Goal: Task Accomplishment & Management: Complete application form

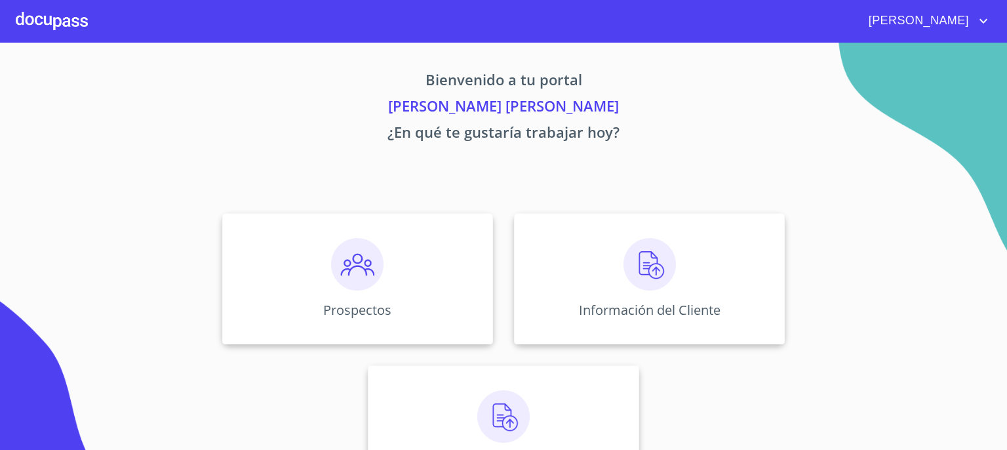
scroll to position [56, 0]
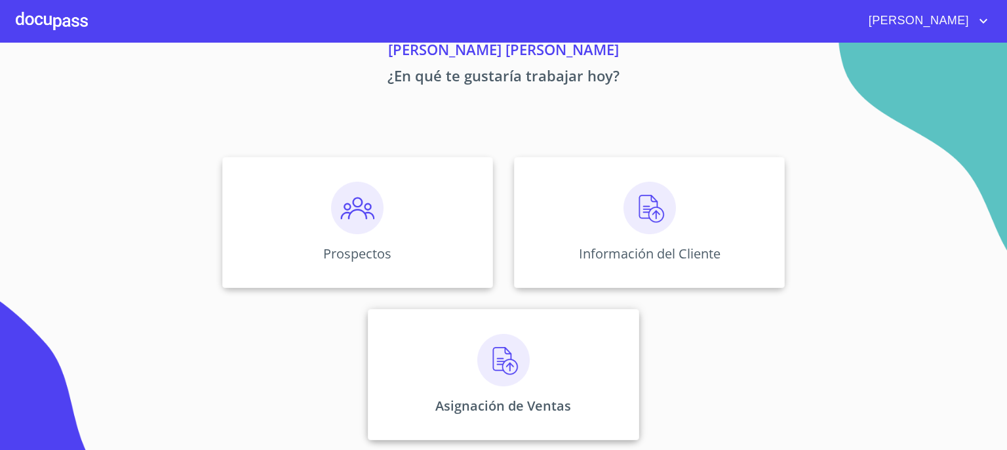
click at [509, 353] on img at bounding box center [503, 360] width 52 height 52
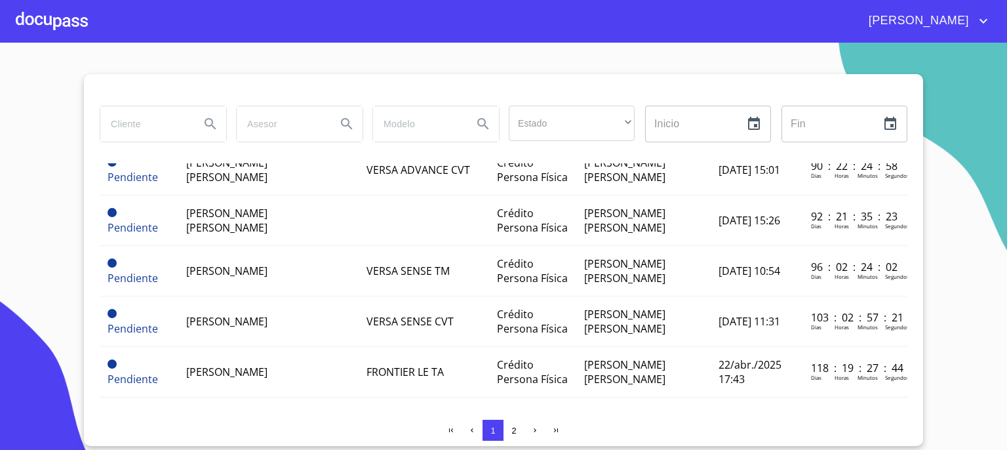
scroll to position [1065, 0]
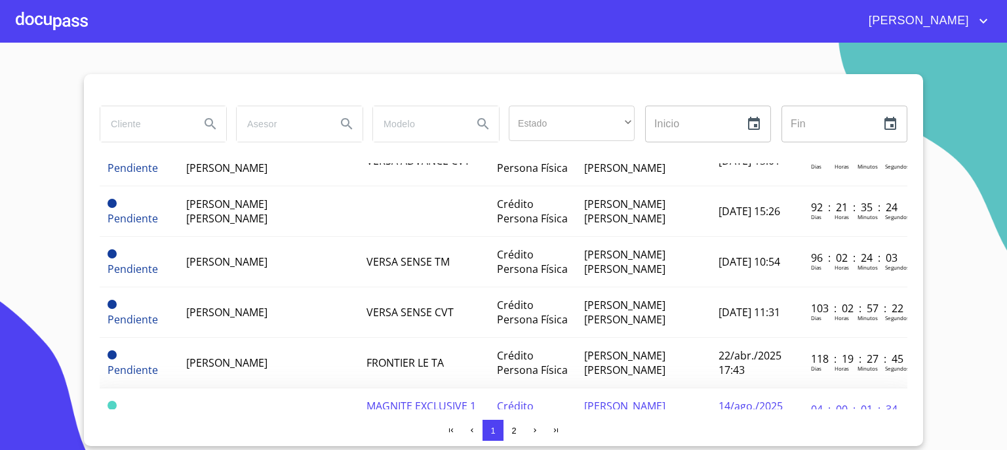
click at [281, 388] on td "[PERSON_NAME]" at bounding box center [268, 413] width 180 height 50
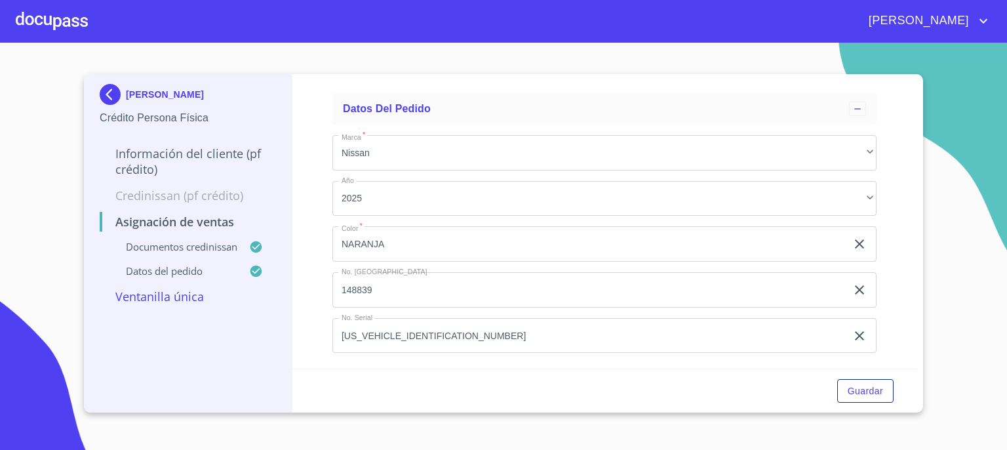
scroll to position [780, 0]
click at [862, 389] on span "Guardar" at bounding box center [864, 391] width 35 height 16
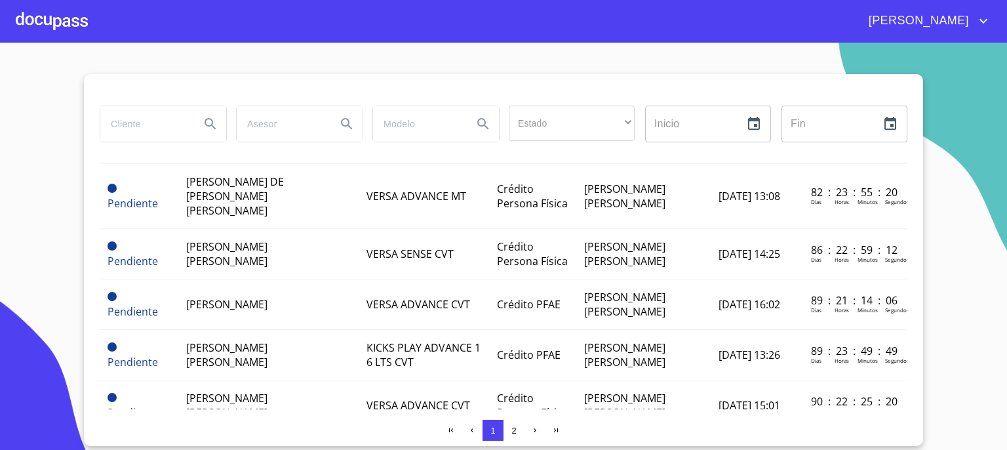
scroll to position [1065, 0]
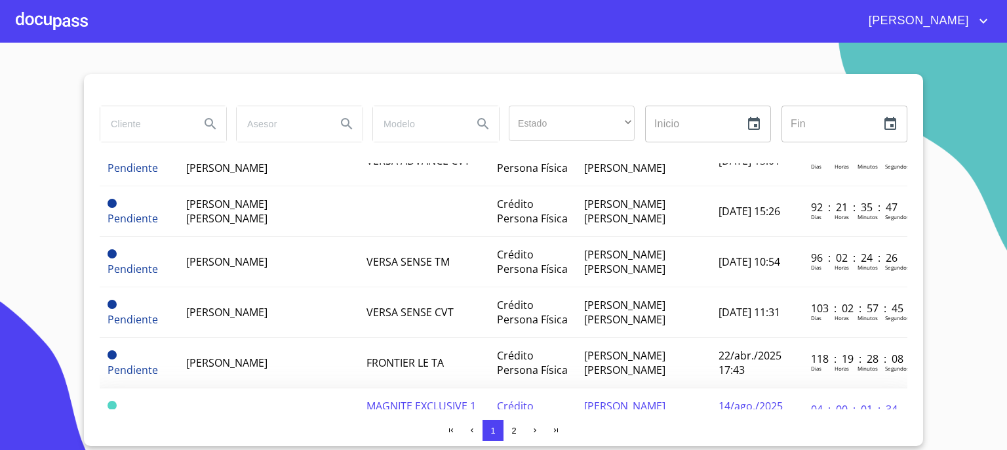
click at [267, 406] on span "[PERSON_NAME]" at bounding box center [226, 413] width 81 height 14
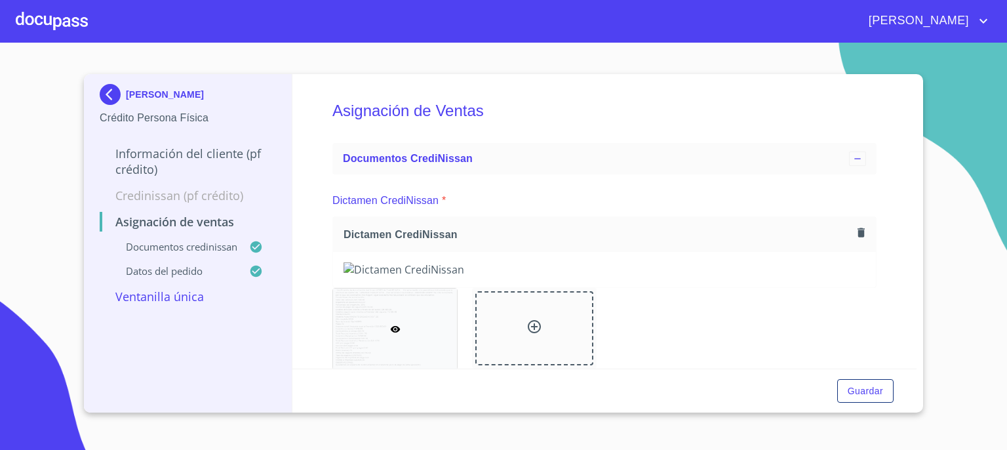
click at [184, 296] on p "Ventanilla única" at bounding box center [188, 296] width 176 height 16
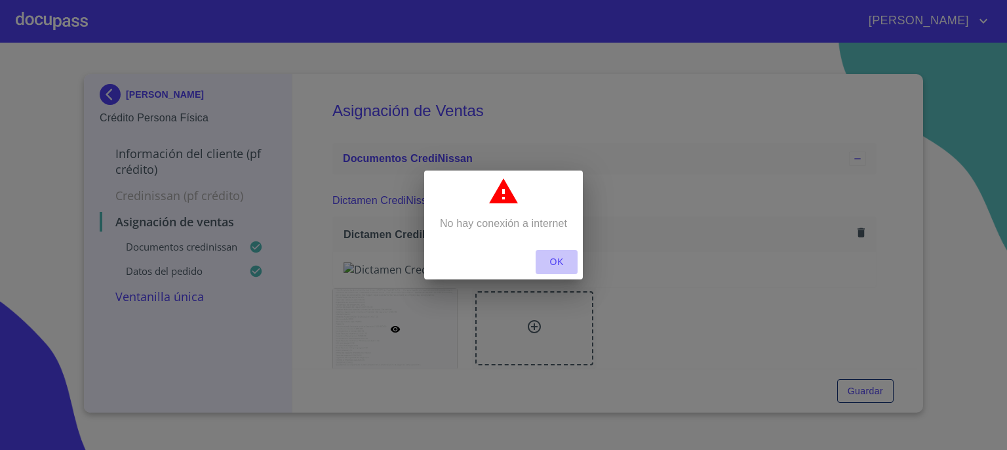
click at [563, 258] on span "OK" at bounding box center [556, 262] width 31 height 16
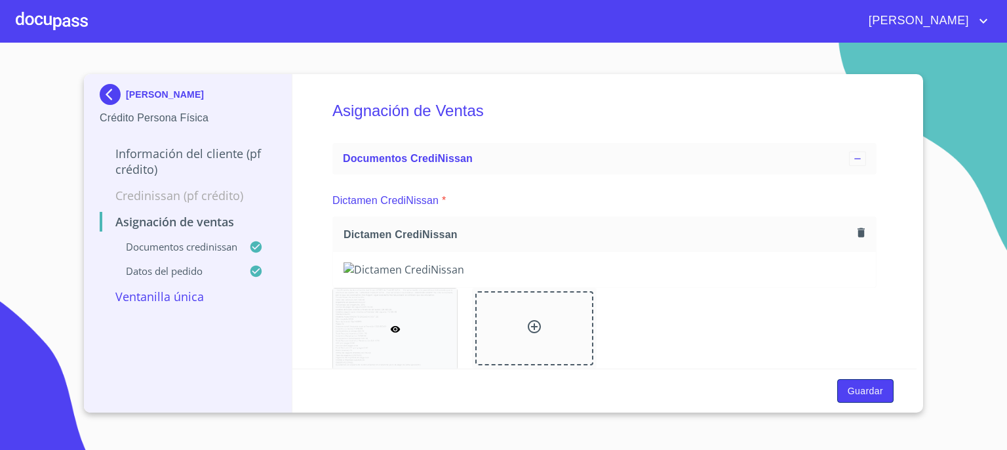
click at [863, 386] on span "Guardar" at bounding box center [864, 391] width 35 height 16
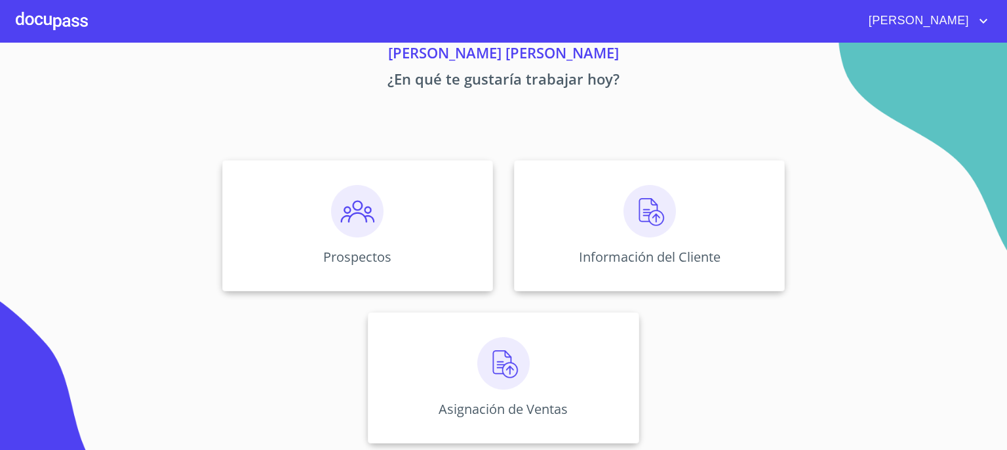
scroll to position [56, 0]
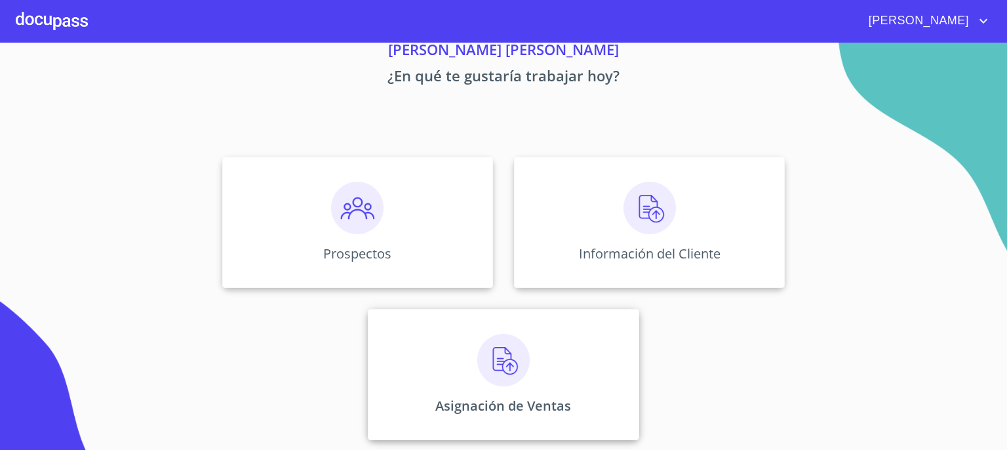
click at [499, 355] on img at bounding box center [503, 360] width 52 height 52
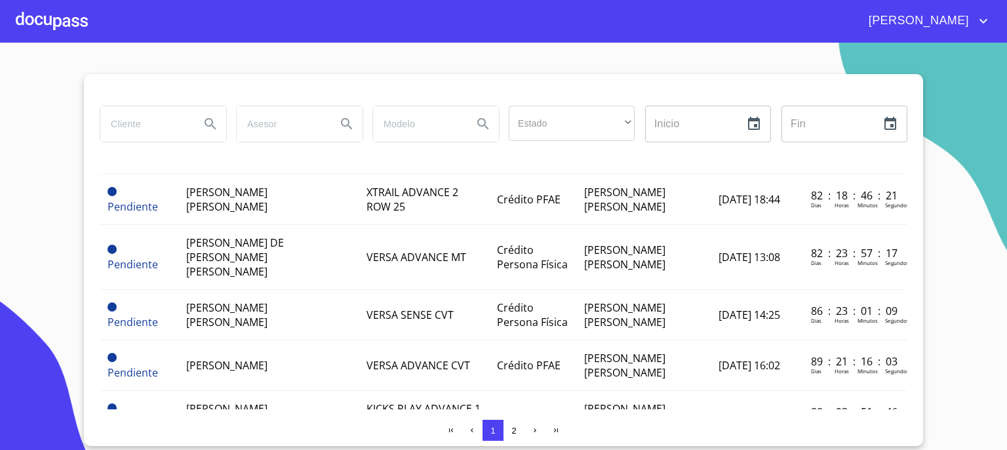
scroll to position [1065, 0]
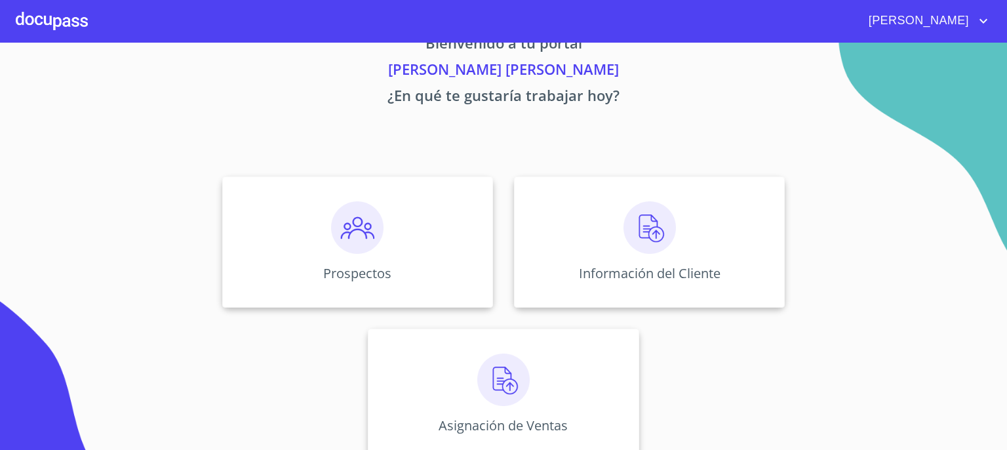
scroll to position [56, 0]
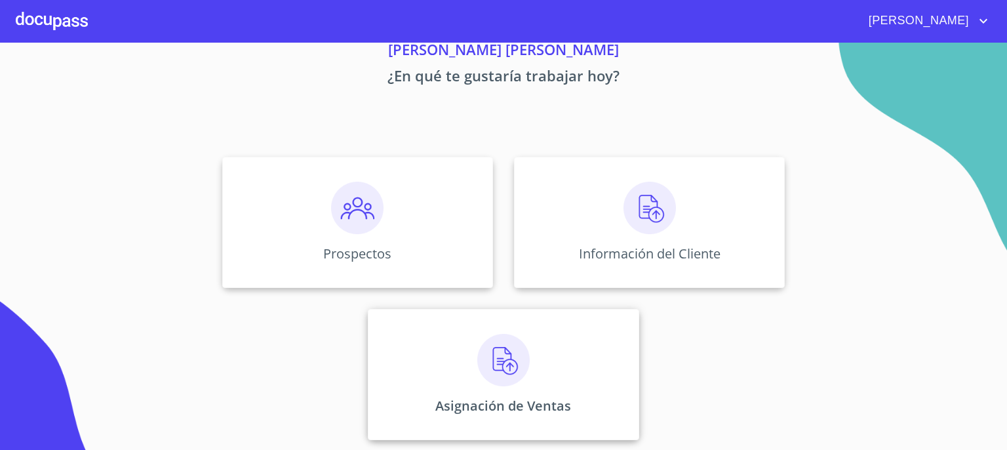
click at [496, 370] on img at bounding box center [503, 360] width 52 height 52
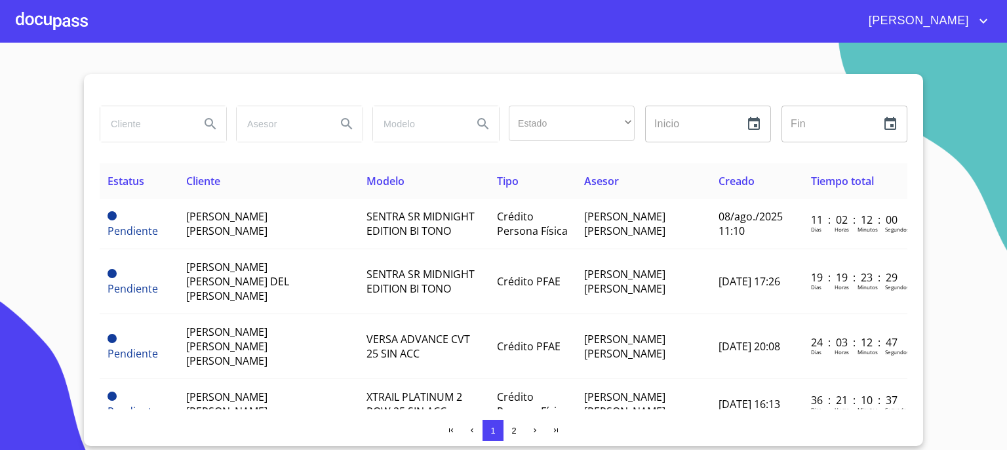
scroll to position [1065, 0]
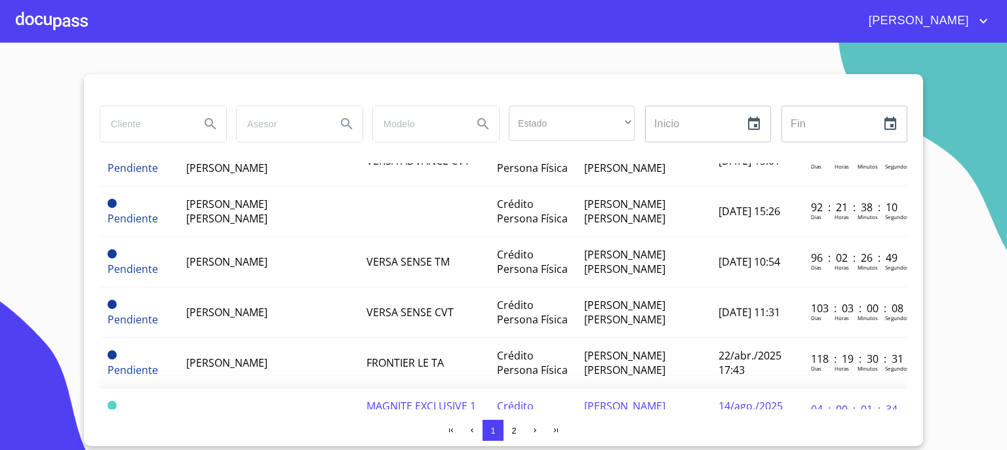
click at [113, 400] on span at bounding box center [111, 404] width 9 height 9
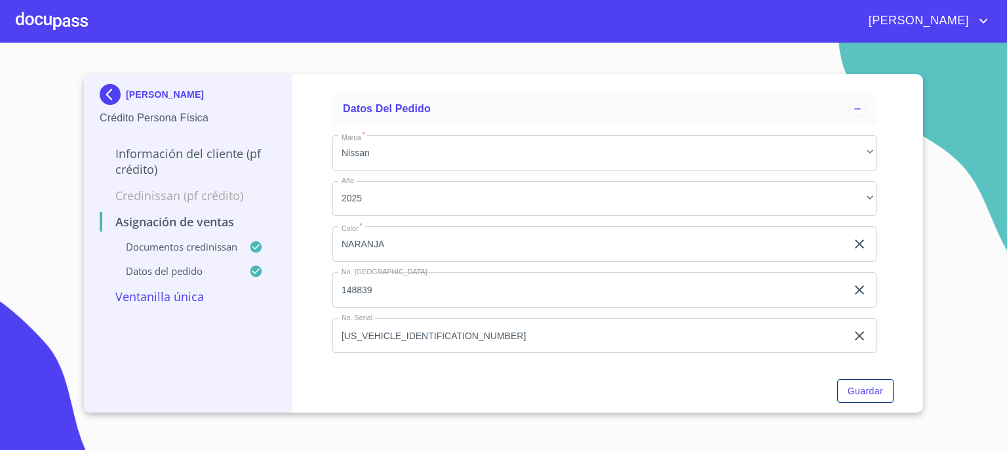
scroll to position [780, 0]
click at [864, 389] on span "Guardar" at bounding box center [864, 391] width 35 height 16
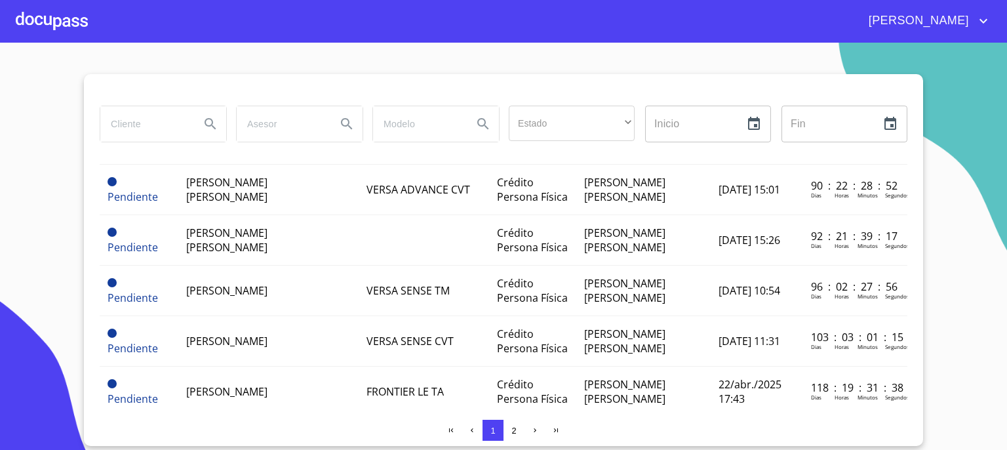
scroll to position [1065, 0]
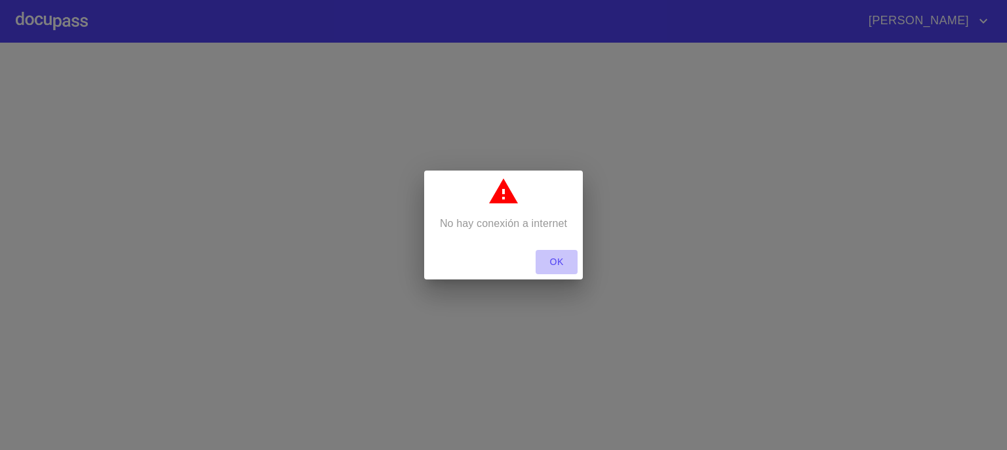
click at [550, 257] on span "OK" at bounding box center [556, 262] width 31 height 16
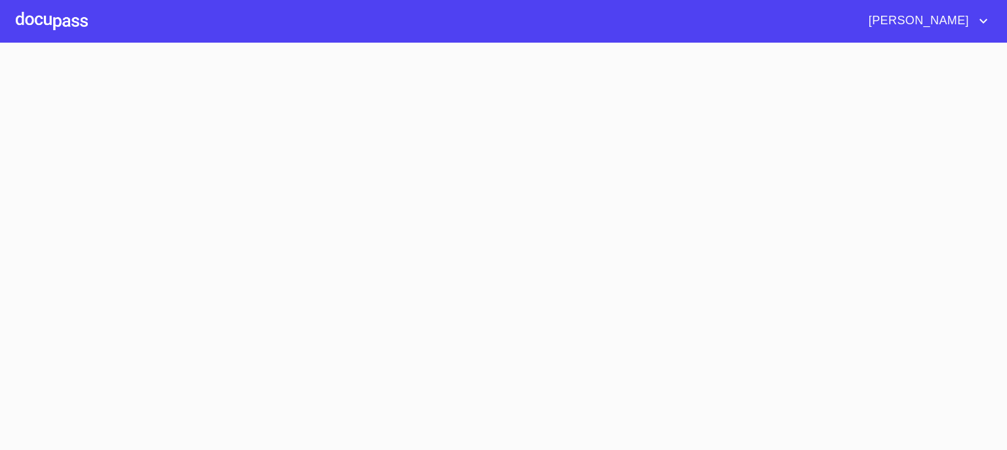
click at [661, 273] on section at bounding box center [503, 246] width 1007 height 407
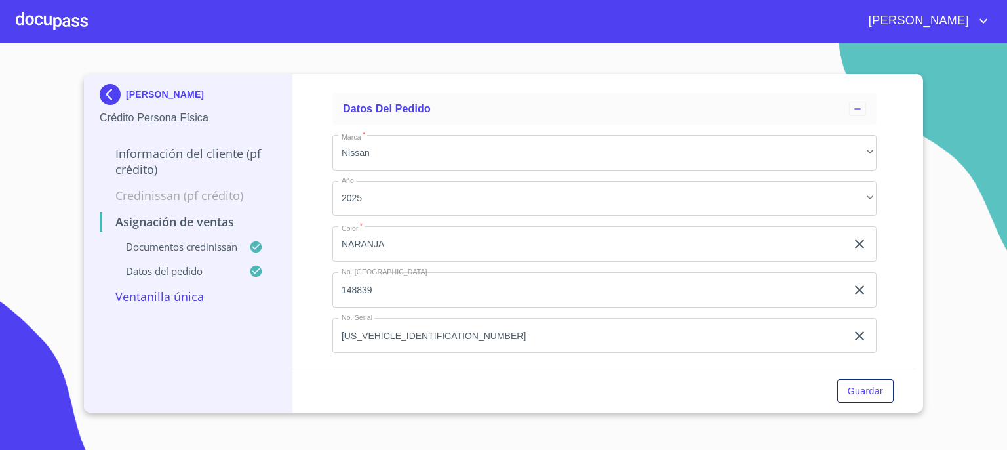
scroll to position [552, 0]
click at [860, 389] on span "Guardar" at bounding box center [864, 391] width 35 height 16
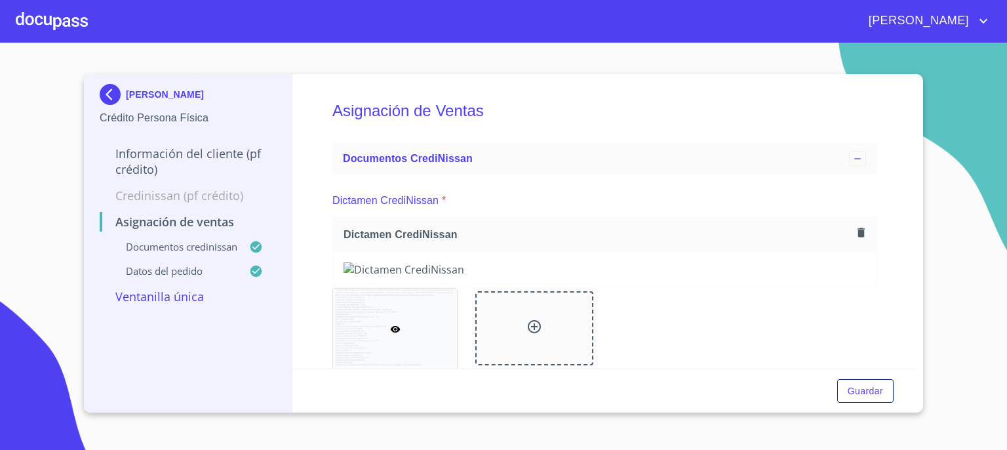
click at [195, 103] on div "[PERSON_NAME]" at bounding box center [188, 97] width 176 height 26
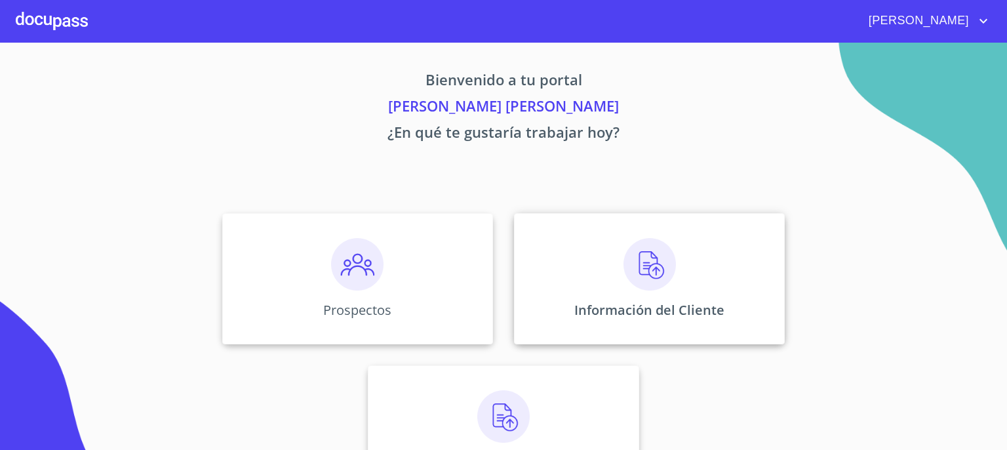
click at [653, 273] on img at bounding box center [649, 264] width 52 height 52
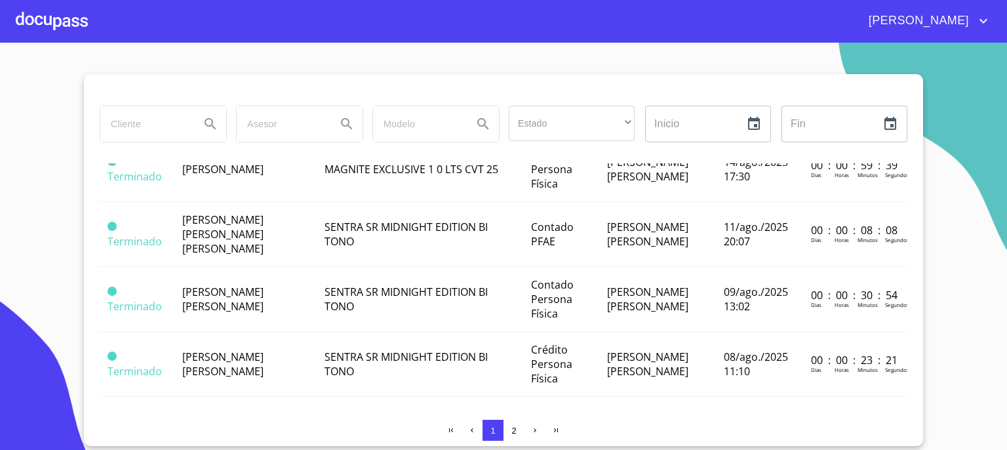
scroll to position [412, 0]
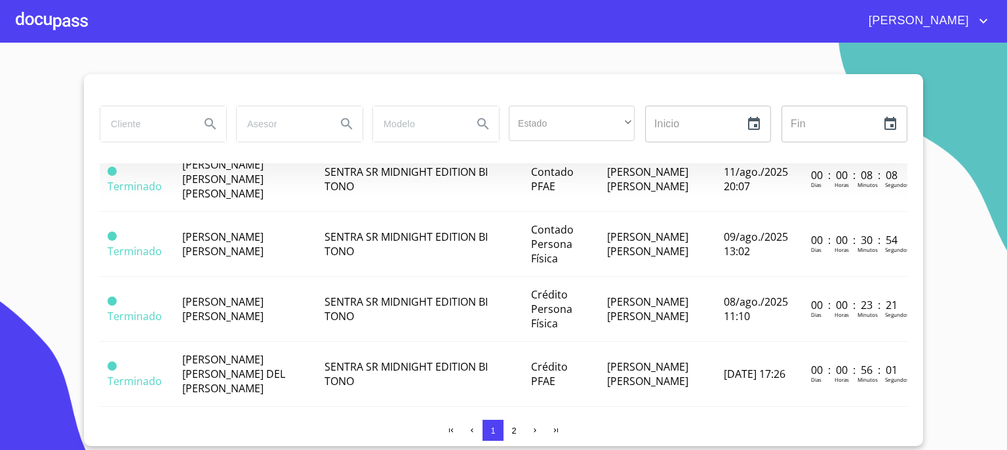
click at [224, 147] on td "[PERSON_NAME]" at bounding box center [245, 114] width 142 height 65
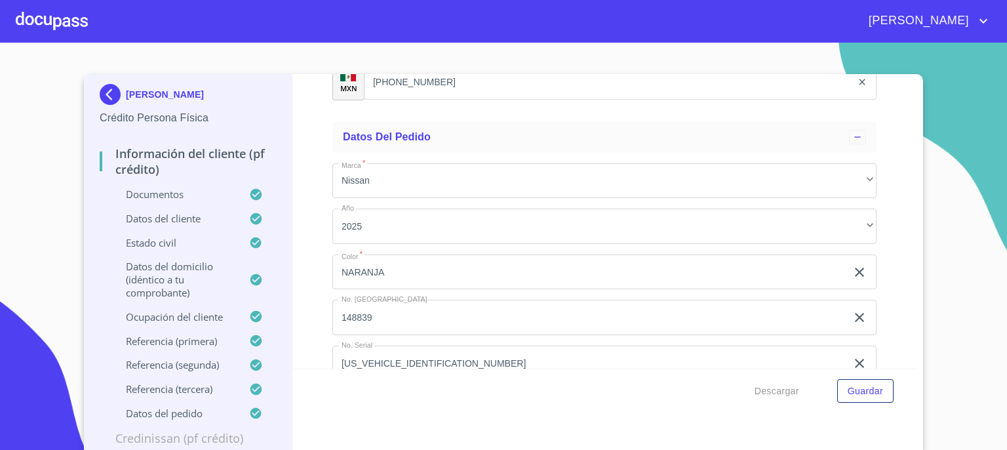
scroll to position [7642, 0]
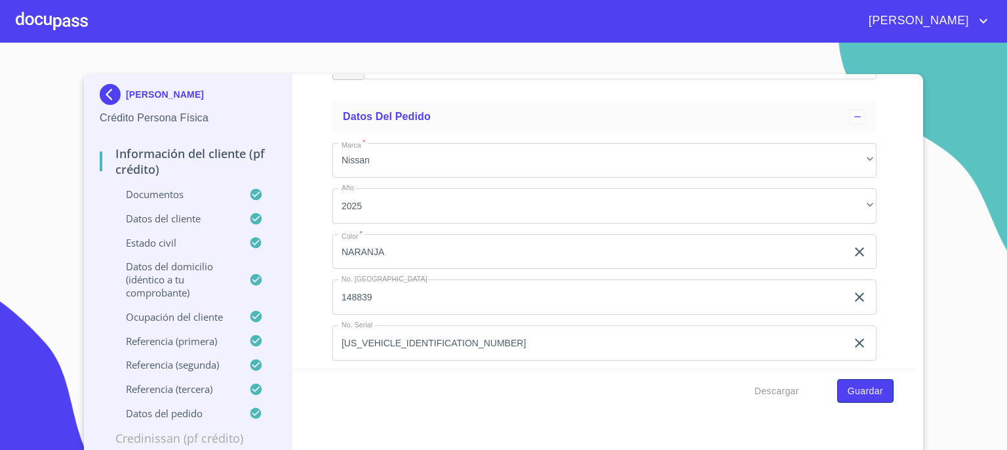
click at [863, 388] on span "Guardar" at bounding box center [864, 391] width 35 height 16
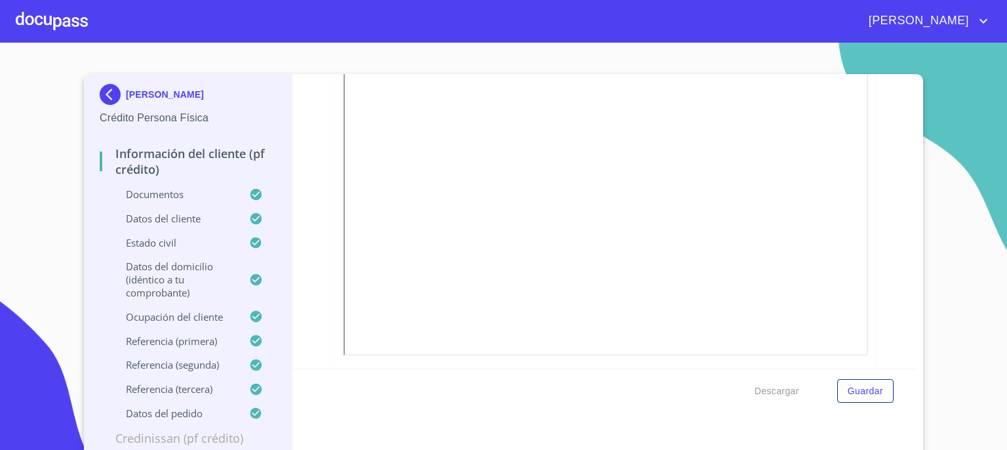
scroll to position [315, 0]
click at [899, 368] on div "Descargar Guardar" at bounding box center [604, 390] width 625 height 45
drag, startPoint x: 899, startPoint y: 368, endPoint x: 905, endPoint y: 362, distance: 8.8
click at [905, 362] on form "Información del cliente (PF crédito) Documentos Documento de identificación.   …" at bounding box center [604, 243] width 625 height 338
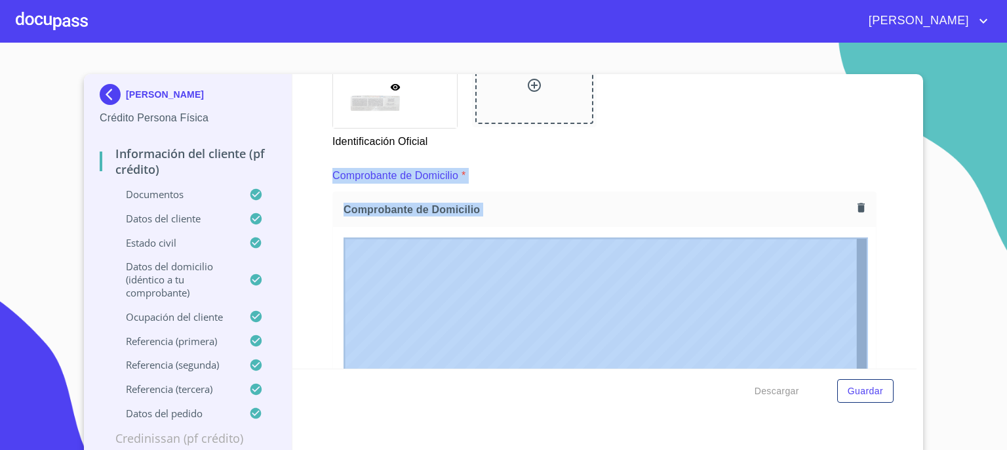
scroll to position [655, 0]
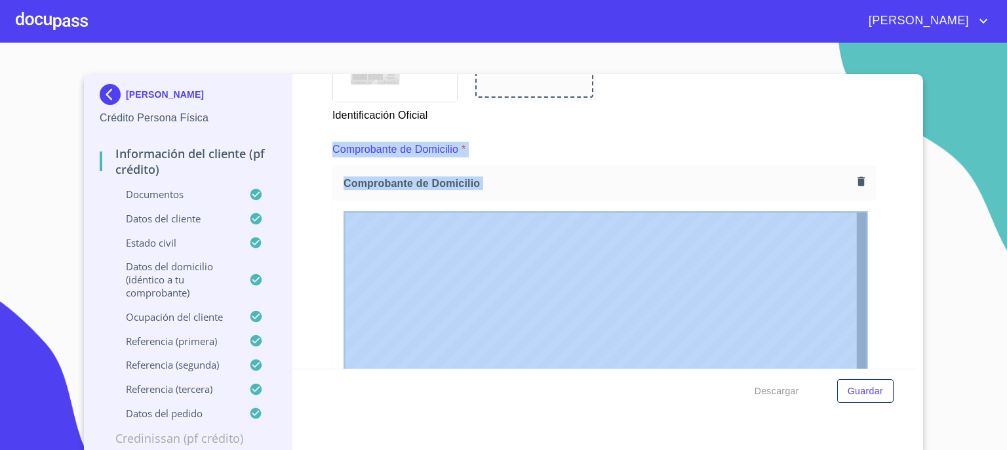
click at [880, 303] on div "Información del cliente (PF crédito) Documentos Documento de identificación.   …" at bounding box center [604, 221] width 625 height 294
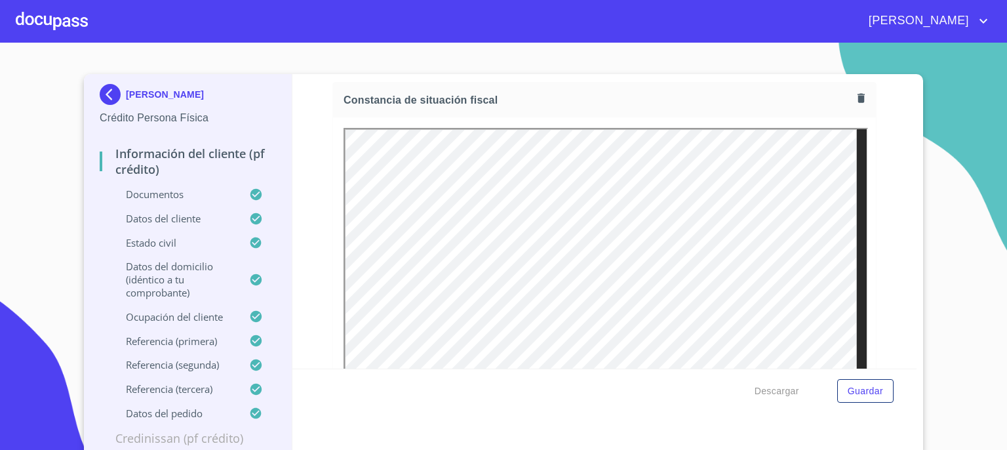
scroll to position [3610, 0]
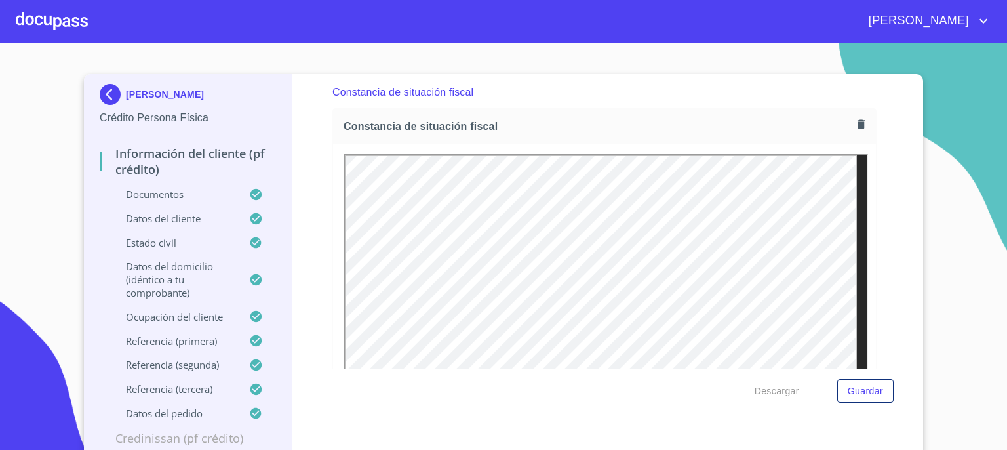
click at [857, 119] on icon "button" at bounding box center [860, 123] width 7 height 9
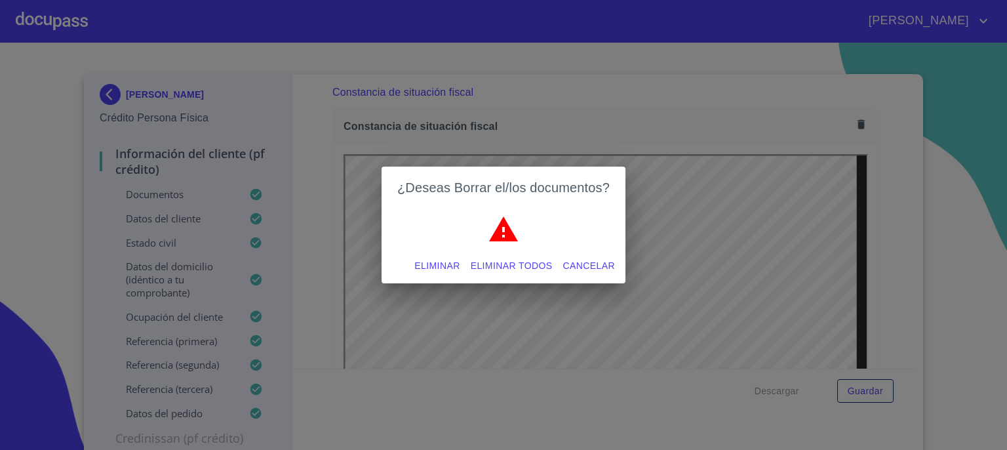
click at [442, 266] on span "Eliminar" at bounding box center [436, 266] width 45 height 16
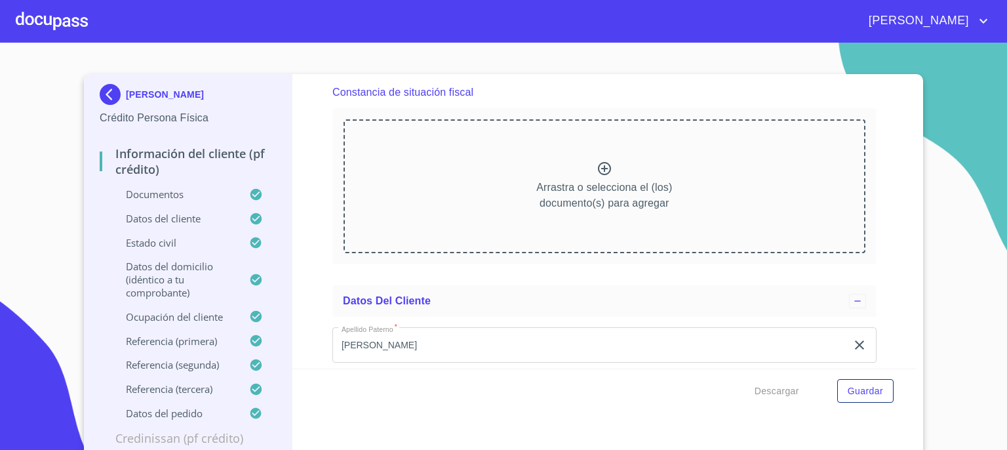
click at [596, 164] on icon at bounding box center [604, 169] width 16 height 16
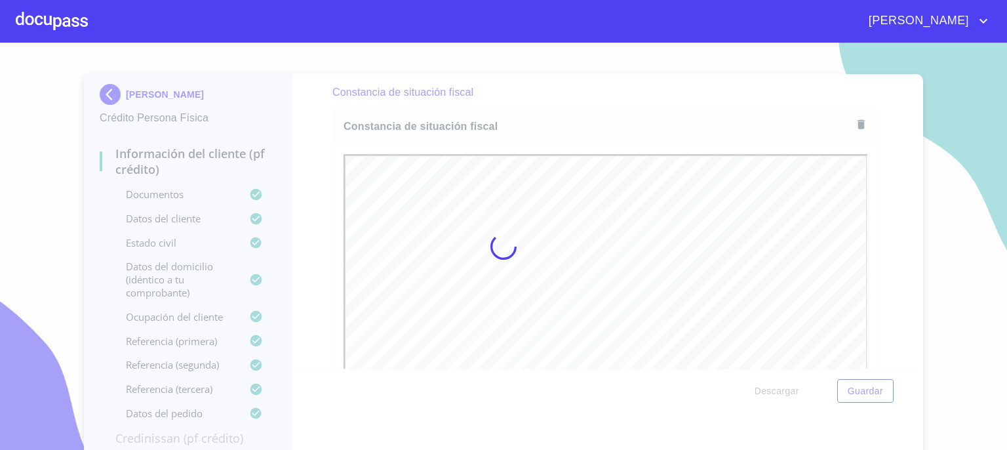
scroll to position [0, 0]
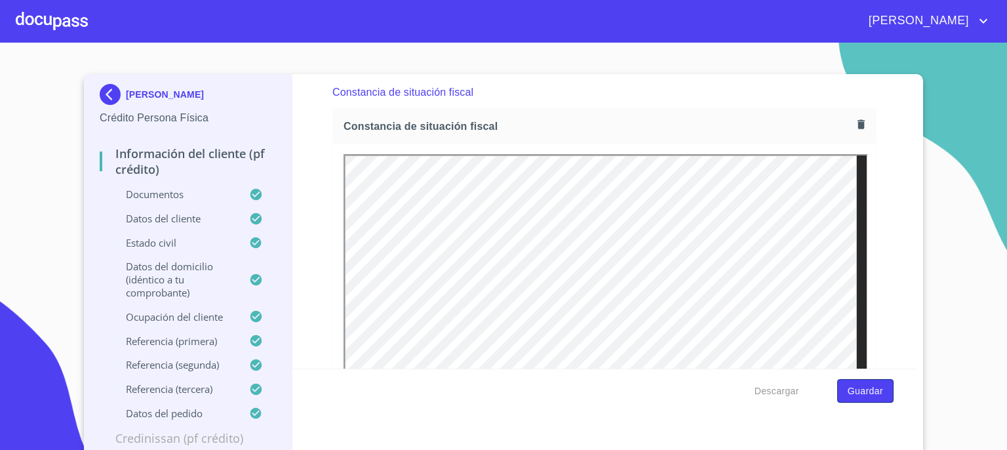
click at [857, 386] on span "Guardar" at bounding box center [864, 391] width 35 height 16
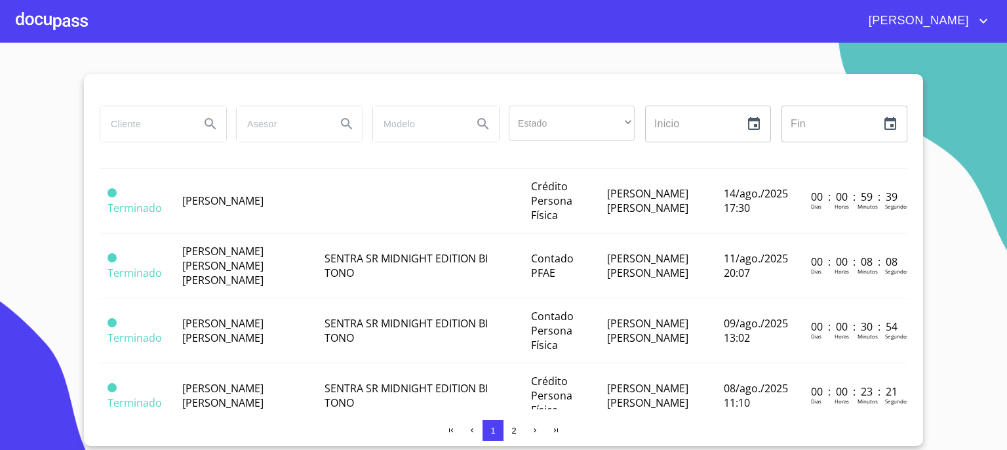
scroll to position [330, 0]
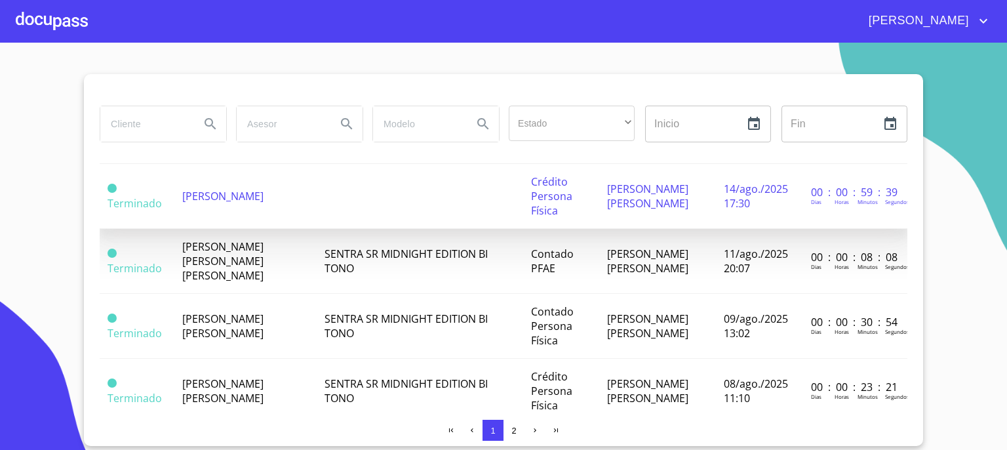
click at [217, 203] on span "[PERSON_NAME]" at bounding box center [222, 196] width 81 height 14
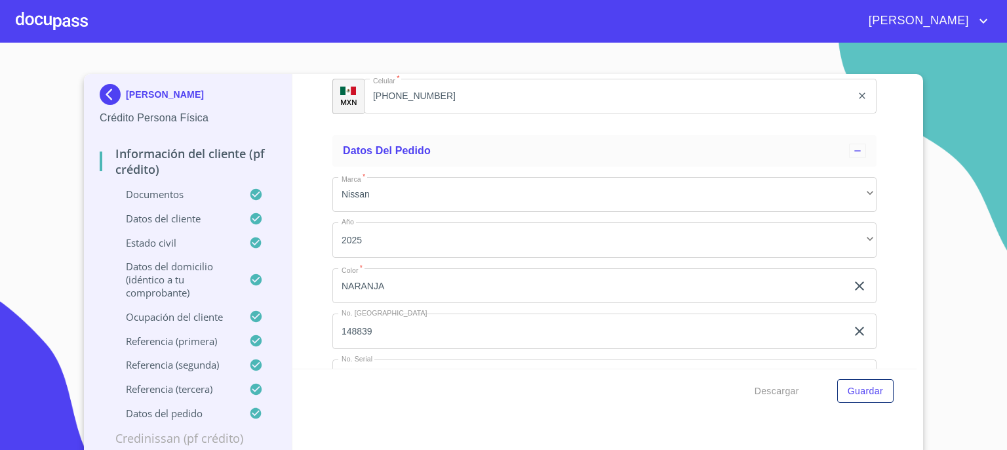
scroll to position [7613, 0]
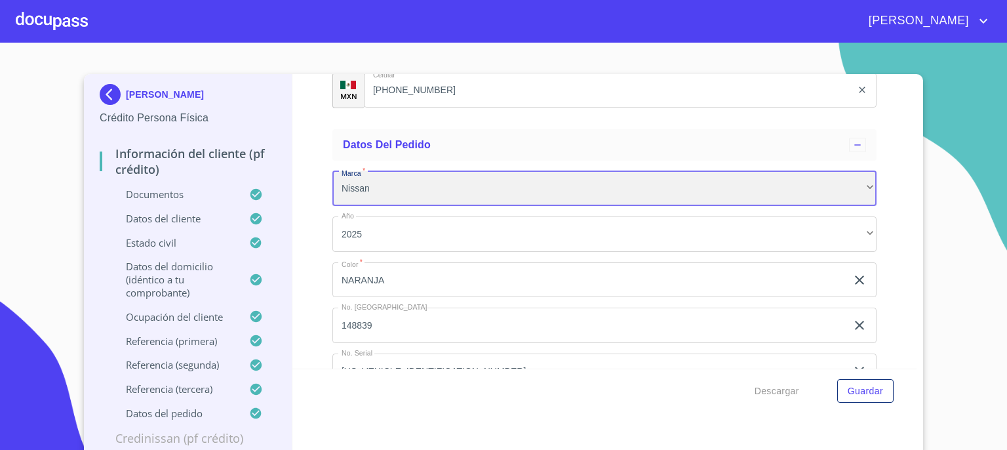
click at [855, 187] on div "Nissan" at bounding box center [604, 188] width 544 height 35
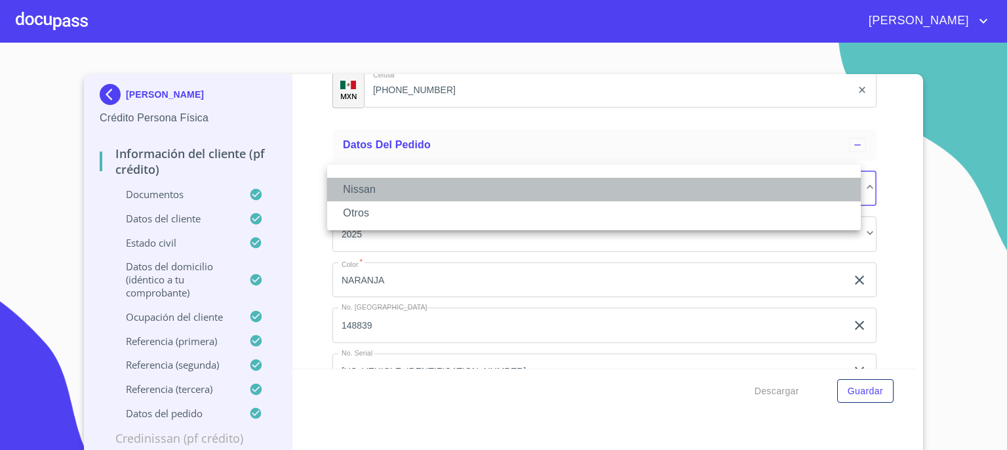
click at [855, 187] on li "Nissan" at bounding box center [594, 190] width 534 height 24
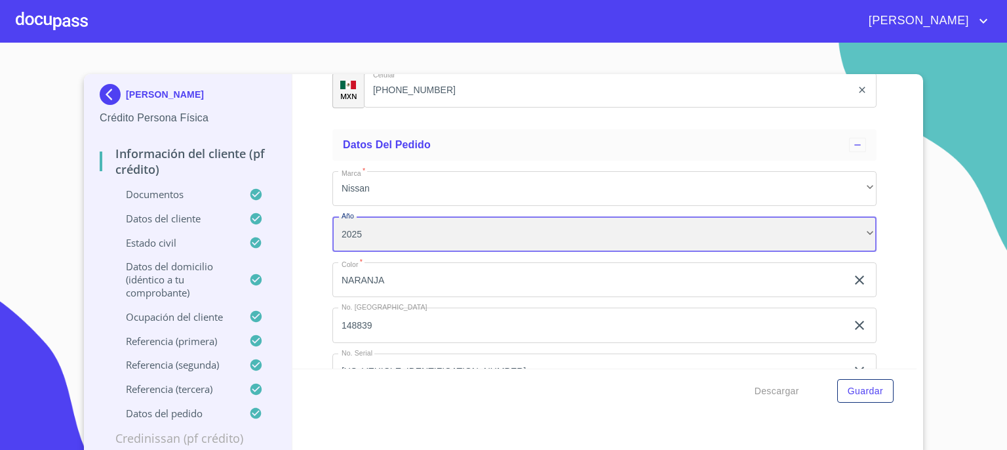
click at [854, 222] on div "2025" at bounding box center [604, 233] width 544 height 35
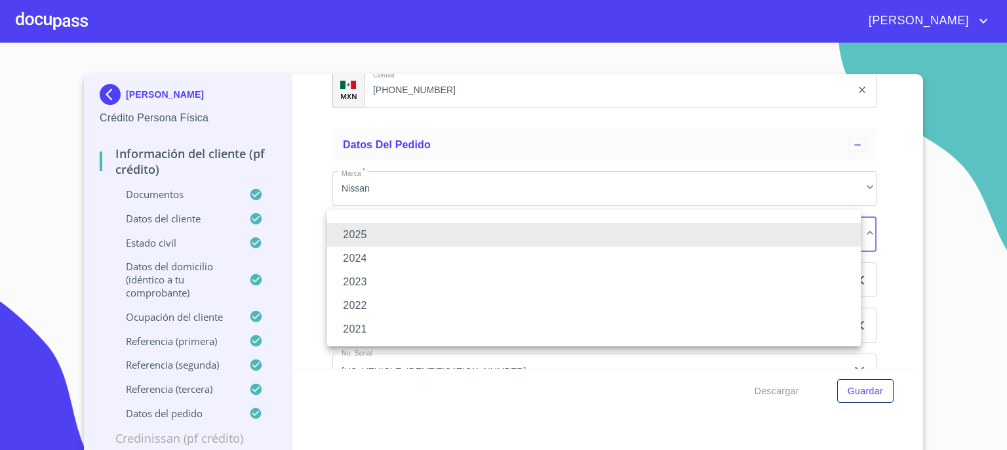
click at [854, 222] on li at bounding box center [594, 219] width 534 height 8
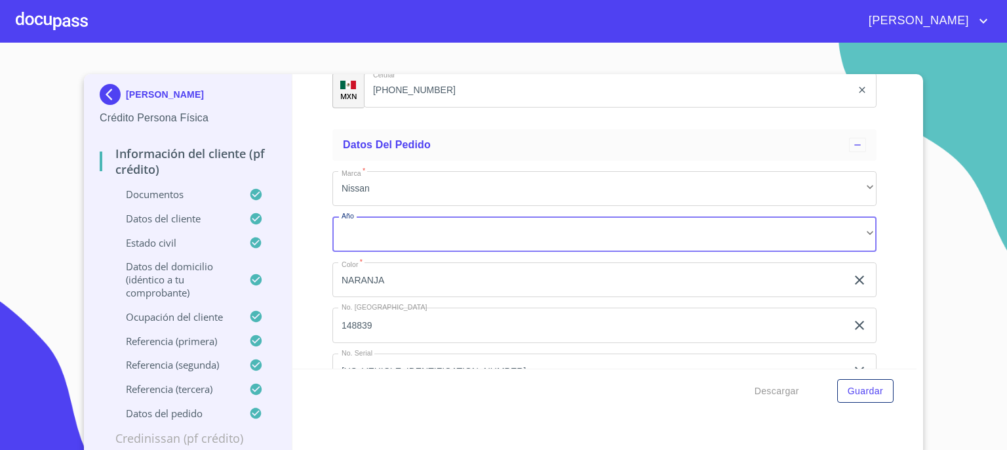
click at [855, 275] on icon "clear input" at bounding box center [859, 279] width 9 height 9
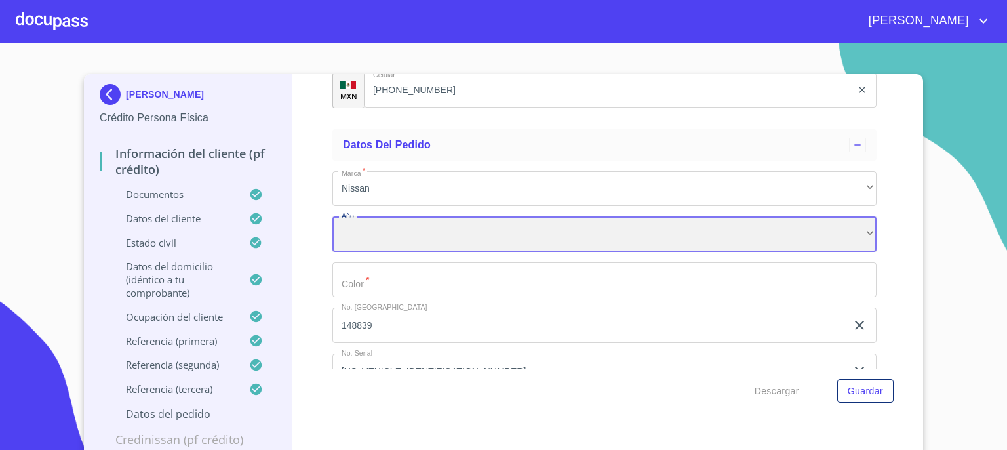
click at [745, 226] on div "​" at bounding box center [604, 233] width 544 height 35
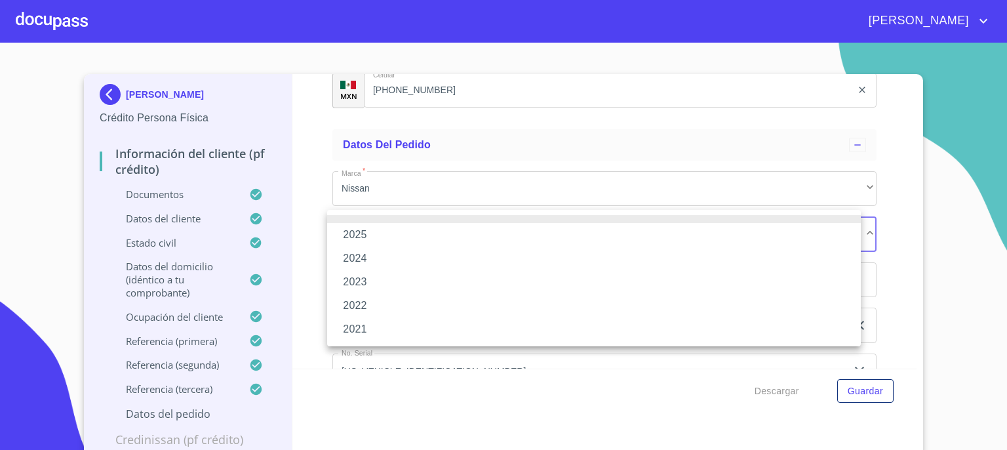
click at [733, 236] on li "2025" at bounding box center [594, 235] width 534 height 24
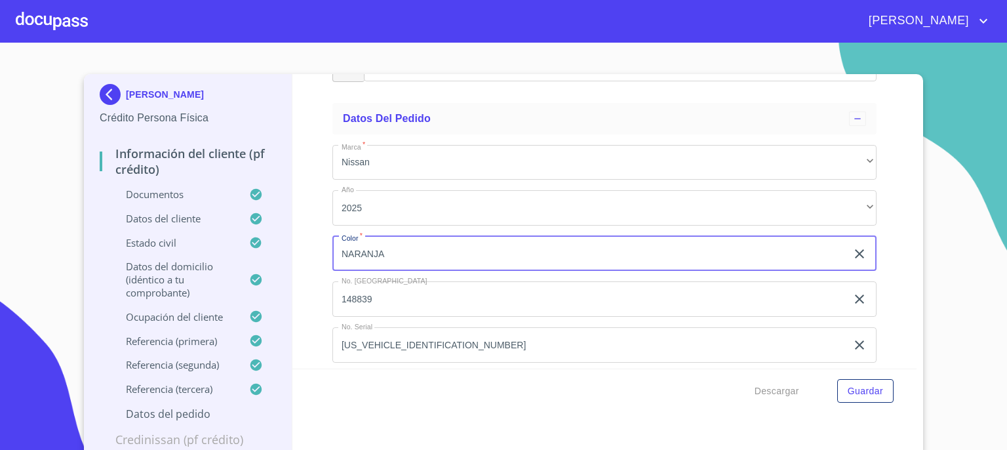
scroll to position [7642, 0]
type input "NARANJA"
click at [858, 395] on span "Guardar" at bounding box center [864, 391] width 35 height 16
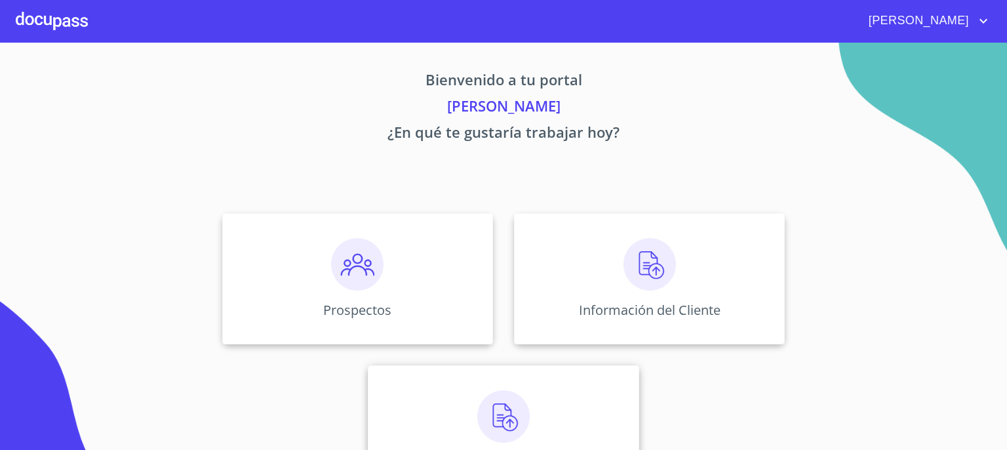
click at [504, 415] on img at bounding box center [503, 416] width 52 height 52
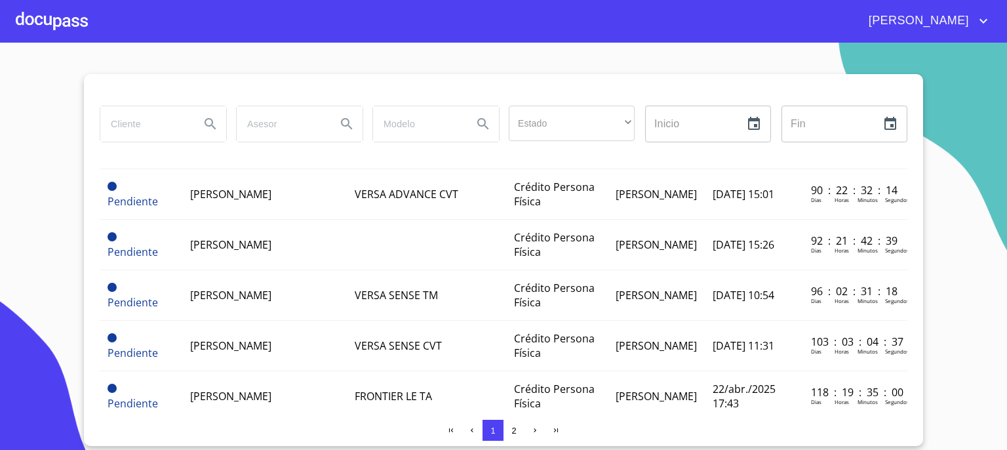
scroll to position [1065, 0]
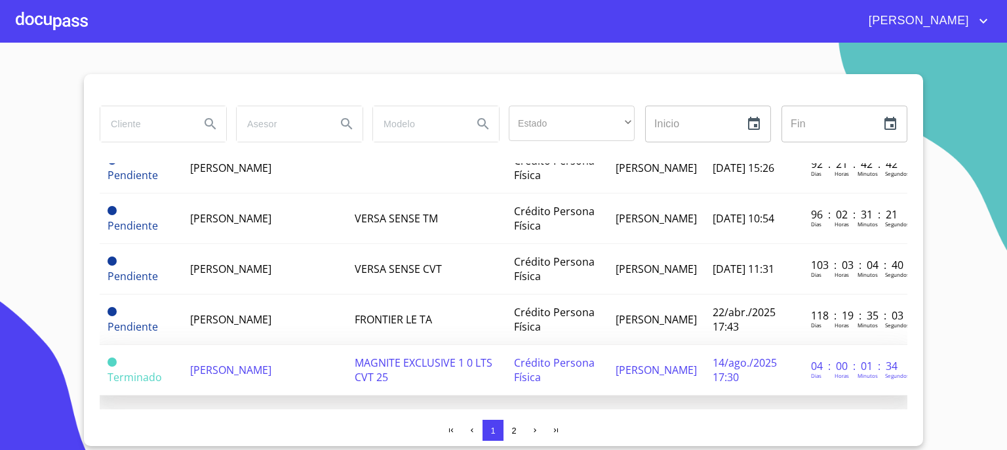
click at [271, 362] on span "[PERSON_NAME]" at bounding box center [230, 369] width 81 height 14
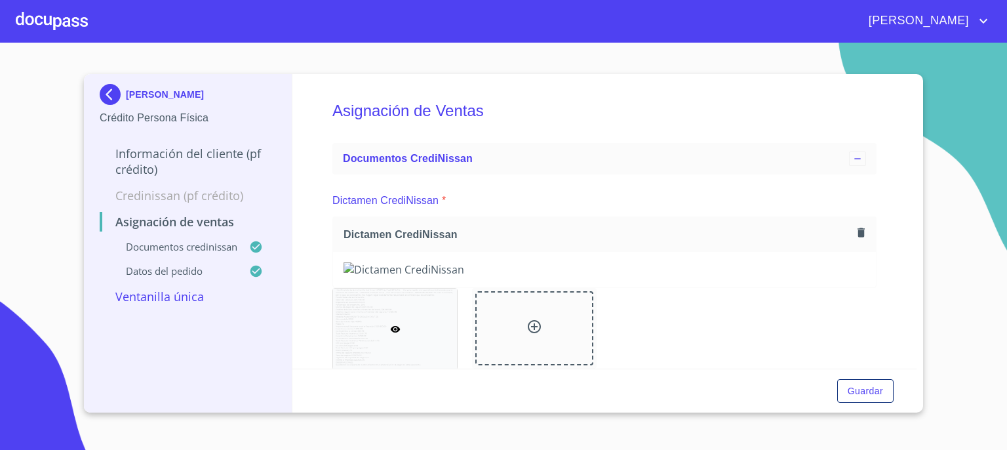
click at [176, 297] on p "Ventanilla única" at bounding box center [188, 296] width 176 height 16
click at [163, 297] on p "Ventanilla única" at bounding box center [188, 296] width 176 height 16
click at [852, 163] on icon at bounding box center [857, 158] width 10 height 10
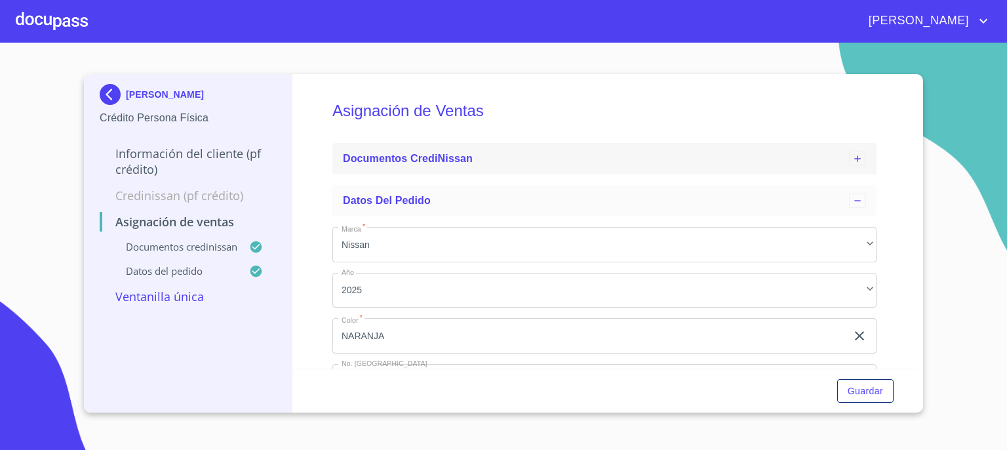
click at [854, 158] on icon at bounding box center [857, 158] width 6 height 6
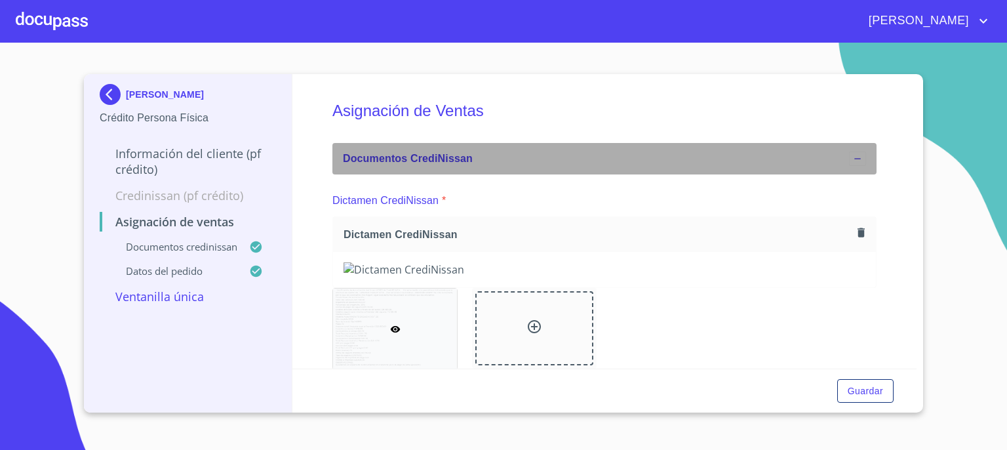
click at [854, 158] on icon at bounding box center [857, 158] width 6 height 1
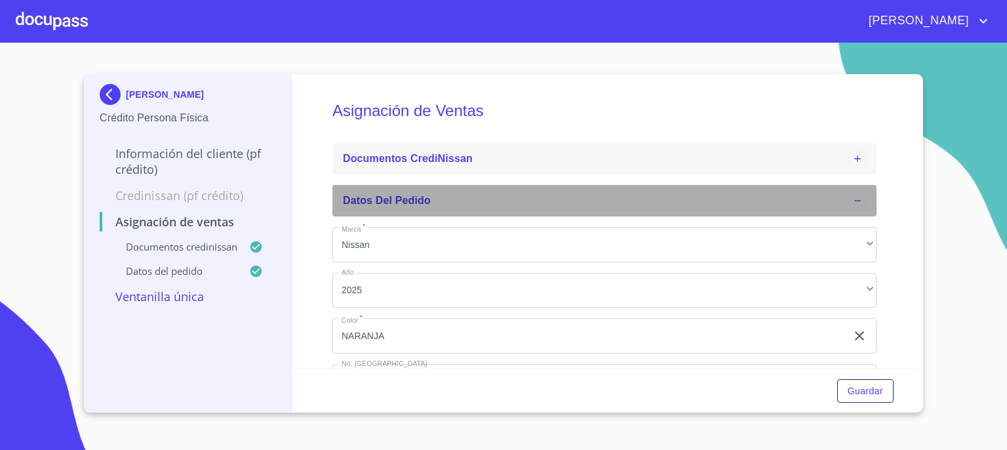
click at [852, 199] on icon at bounding box center [857, 200] width 10 height 10
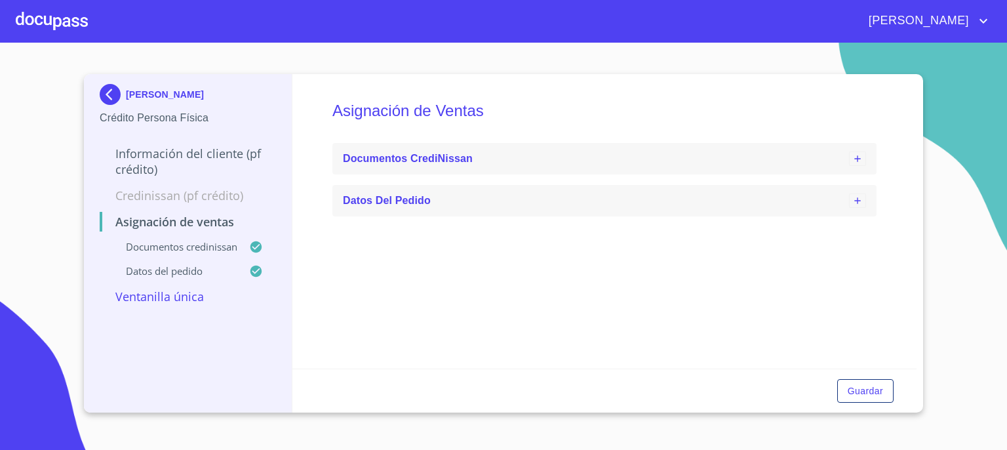
click at [857, 160] on icon at bounding box center [857, 158] width 10 height 10
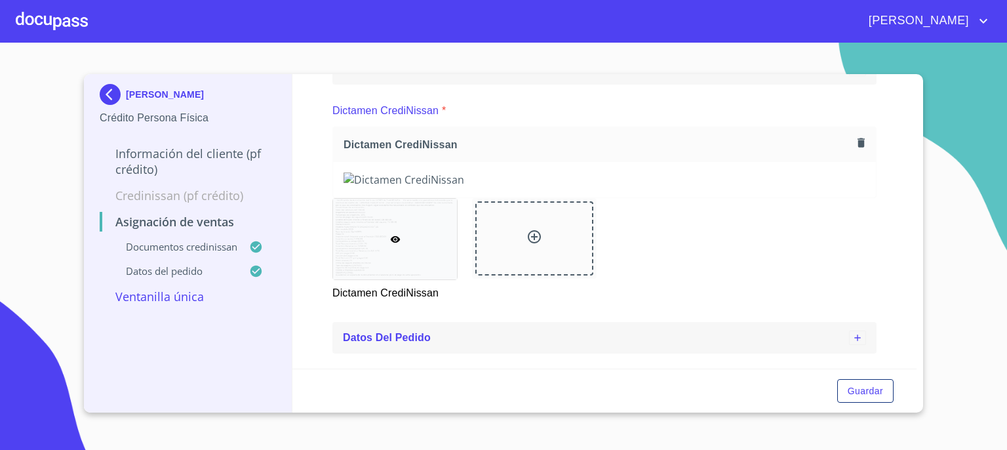
scroll to position [541, 0]
click at [917, 359] on div "[PERSON_NAME] Crédito Persona Física Información del cliente (PF crédito) Credi…" at bounding box center [503, 243] width 839 height 338
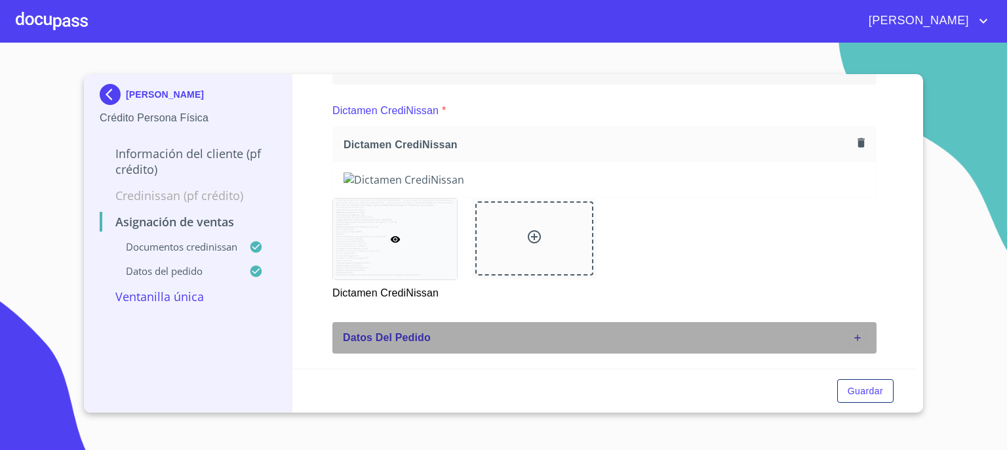
click at [852, 343] on icon at bounding box center [857, 337] width 10 height 10
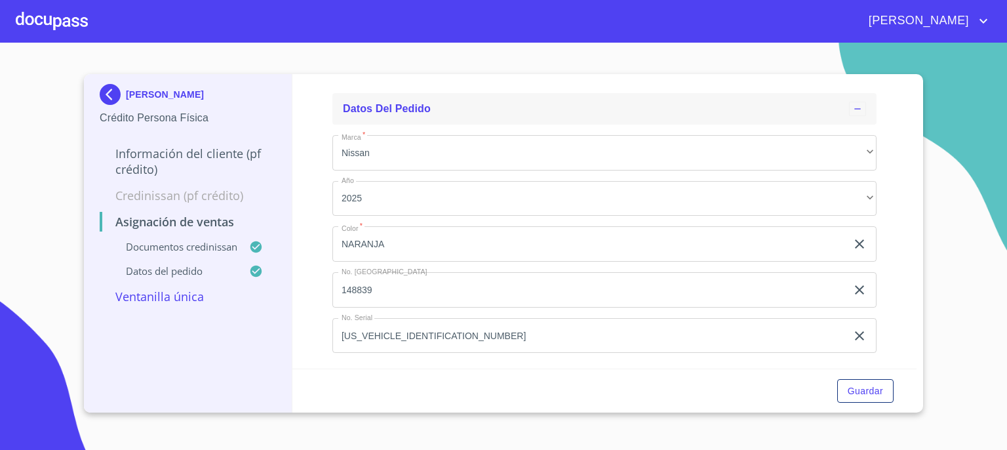
scroll to position [780, 0]
click at [864, 386] on span "Guardar" at bounding box center [864, 391] width 35 height 16
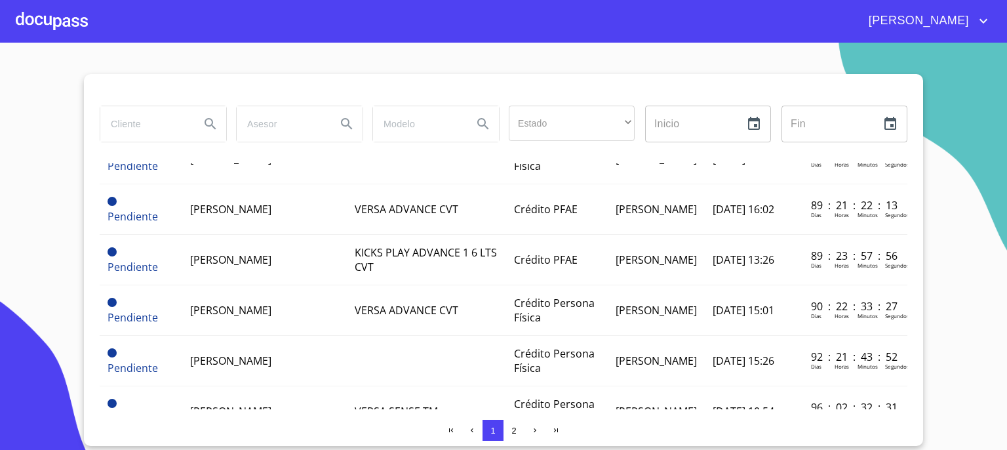
scroll to position [1065, 0]
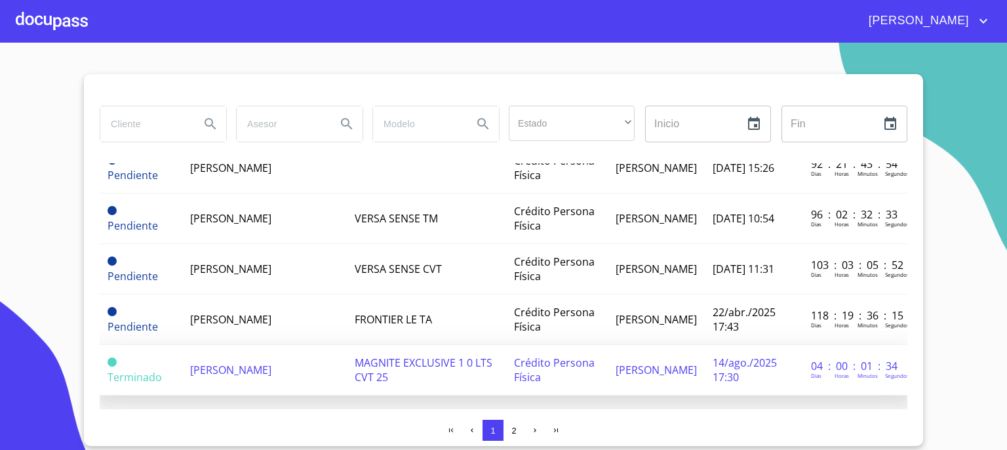
click at [267, 362] on span "[PERSON_NAME]" at bounding box center [230, 369] width 81 height 14
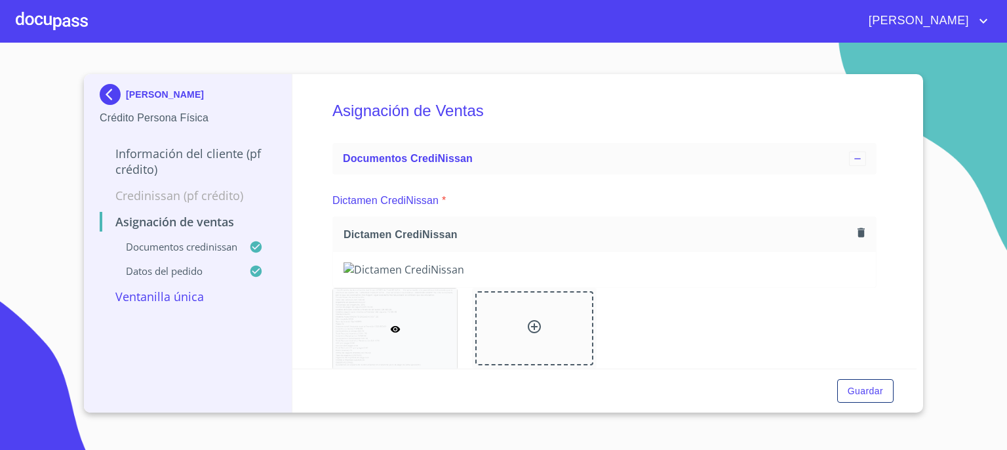
click at [111, 97] on img at bounding box center [113, 94] width 26 height 21
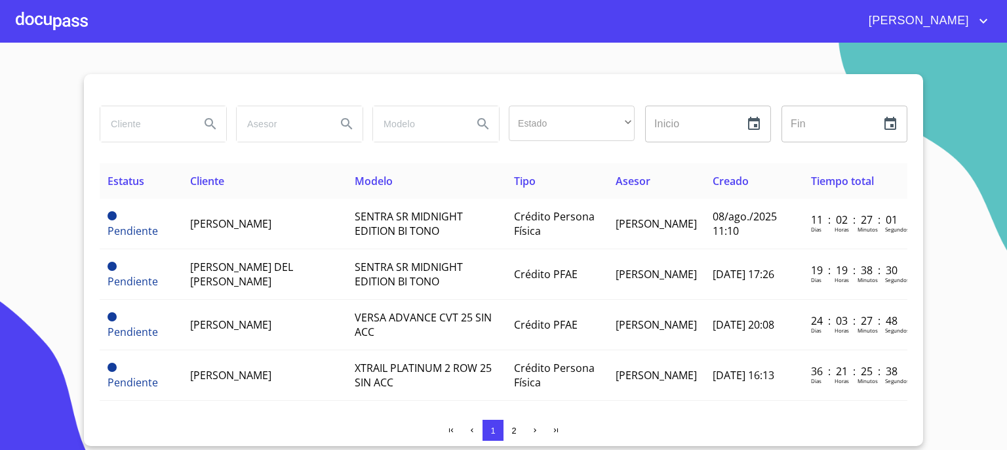
scroll to position [87, 0]
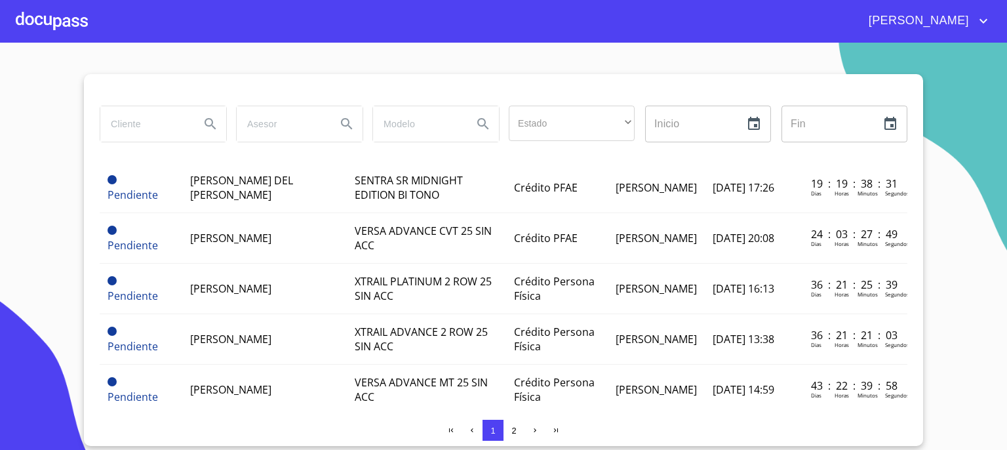
click at [918, 297] on div "Estado ​ ​ Inicio ​ Fin ​ Estatus Cliente Modelo Tipo Asesor Creado Tiempo tota…" at bounding box center [503, 260] width 839 height 372
click at [918, 306] on div "Estado ​ ​ Inicio ​ Fin ​ Estatus Cliente Modelo Tipo Asesor Creado Tiempo tota…" at bounding box center [503, 260] width 839 height 372
click at [920, 340] on div "Estado ​ ​ Inicio ​ Fin ​ Estatus Cliente Modelo Tipo Asesor Creado Tiempo tota…" at bounding box center [503, 260] width 839 height 372
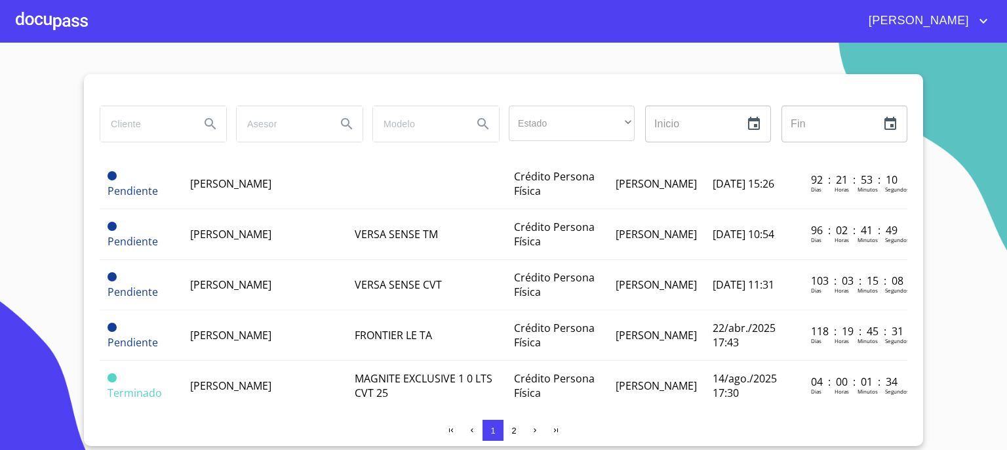
scroll to position [1065, 0]
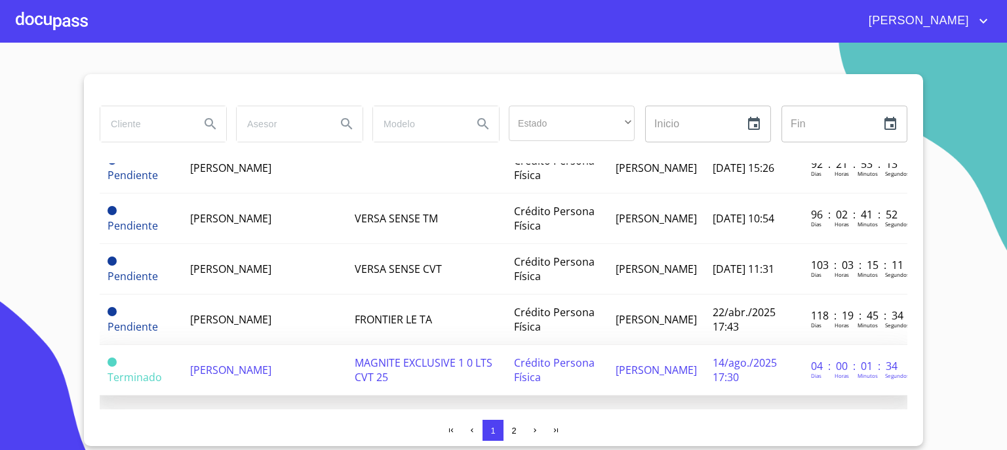
click at [208, 366] on td "[PERSON_NAME]" at bounding box center [264, 370] width 165 height 50
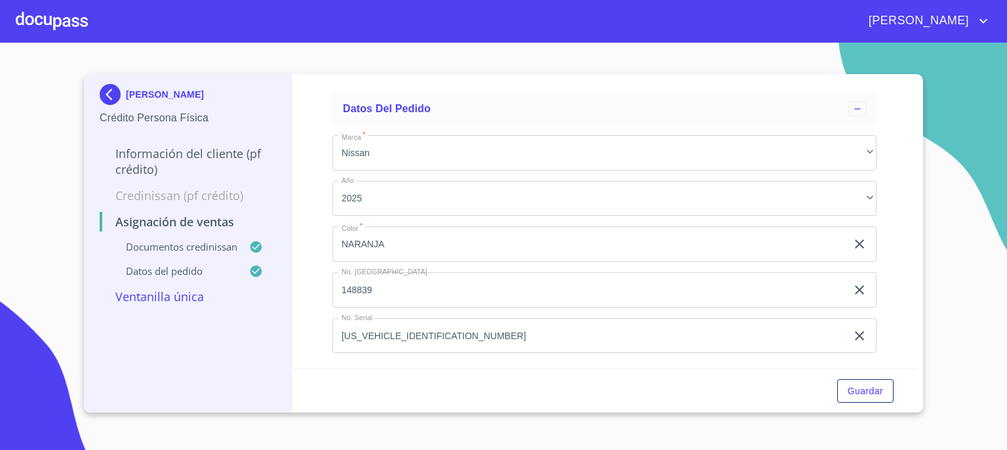
scroll to position [780, 0]
click at [155, 297] on p "Ventanilla única" at bounding box center [188, 296] width 176 height 16
click at [904, 302] on div "Asignación de Ventas Documentos CrediNissan Dictamen CrediNissan * Dictamen Cre…" at bounding box center [604, 221] width 625 height 294
click at [918, 204] on div "[PERSON_NAME] Crédito Persona Física Información del cliente (PF crédito) Credi…" at bounding box center [503, 243] width 839 height 338
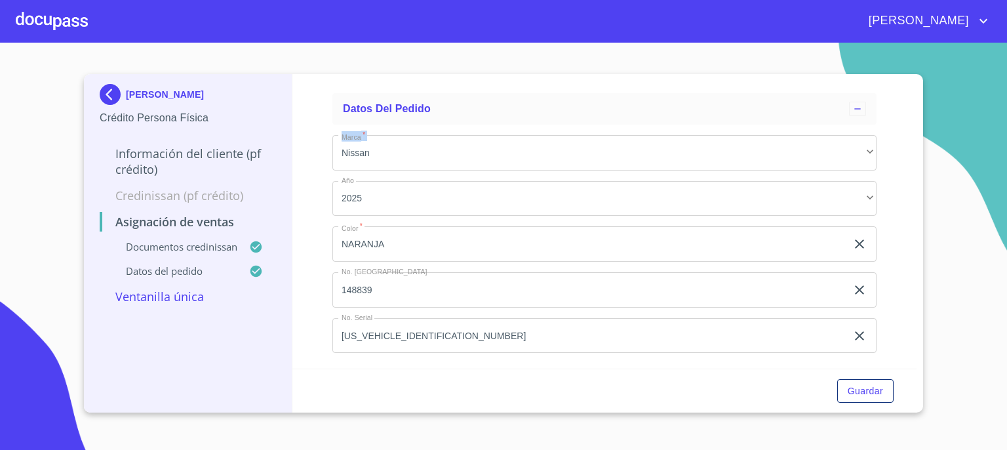
drag, startPoint x: 918, startPoint y: 203, endPoint x: 917, endPoint y: 185, distance: 17.7
click at [917, 185] on div "[PERSON_NAME] Crédito Persona Física Información del cliente (PF crédito) Credi…" at bounding box center [503, 243] width 839 height 338
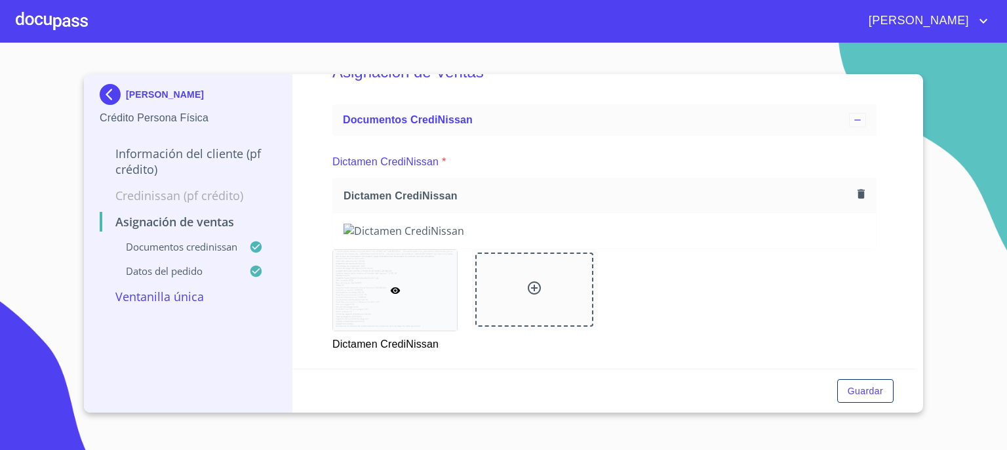
scroll to position [0, 0]
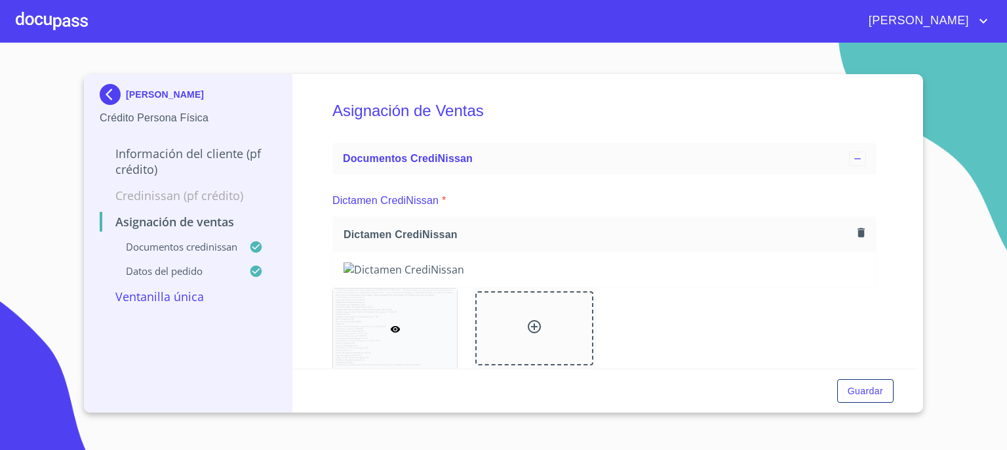
click at [855, 227] on icon "button" at bounding box center [861, 232] width 12 height 12
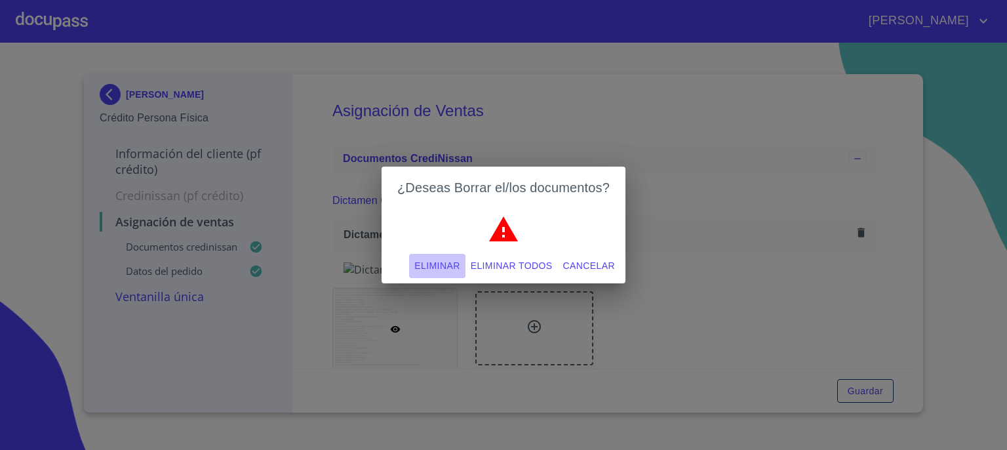
click at [446, 264] on span "Eliminar" at bounding box center [436, 266] width 45 height 16
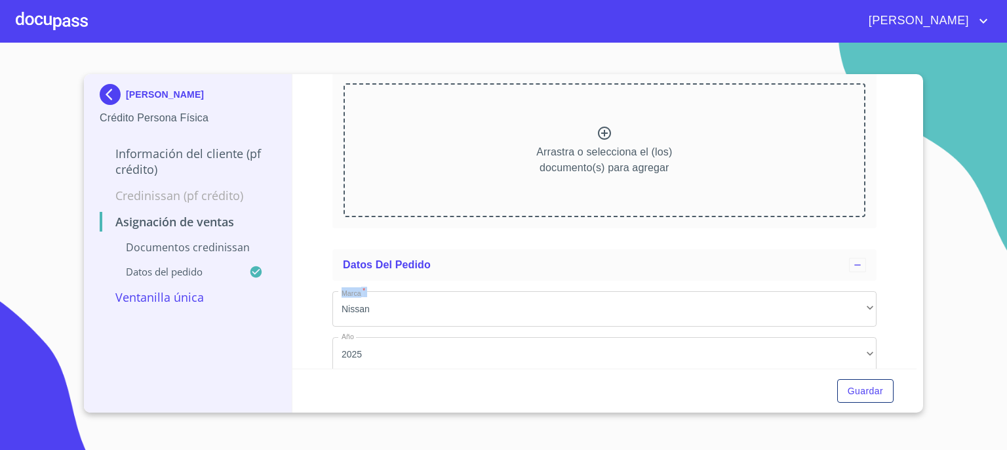
scroll to position [144, 0]
click at [600, 134] on icon at bounding box center [604, 134] width 16 height 16
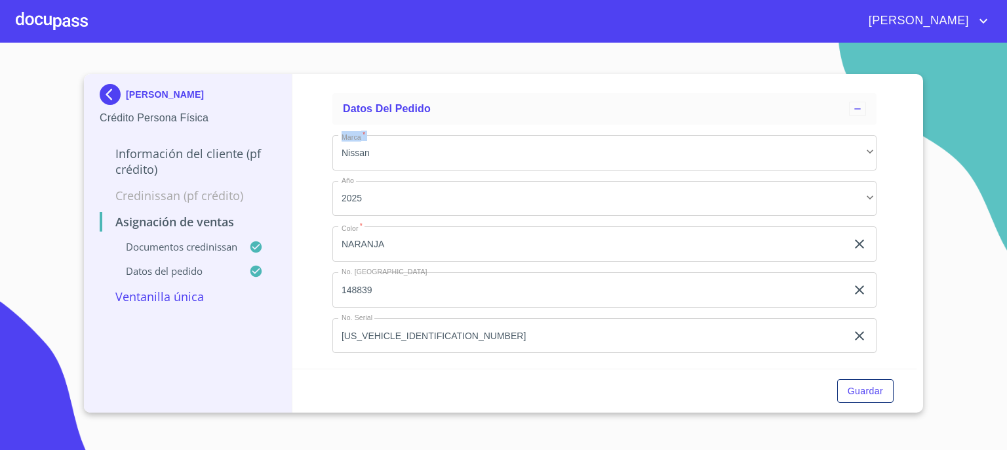
scroll to position [690, 0]
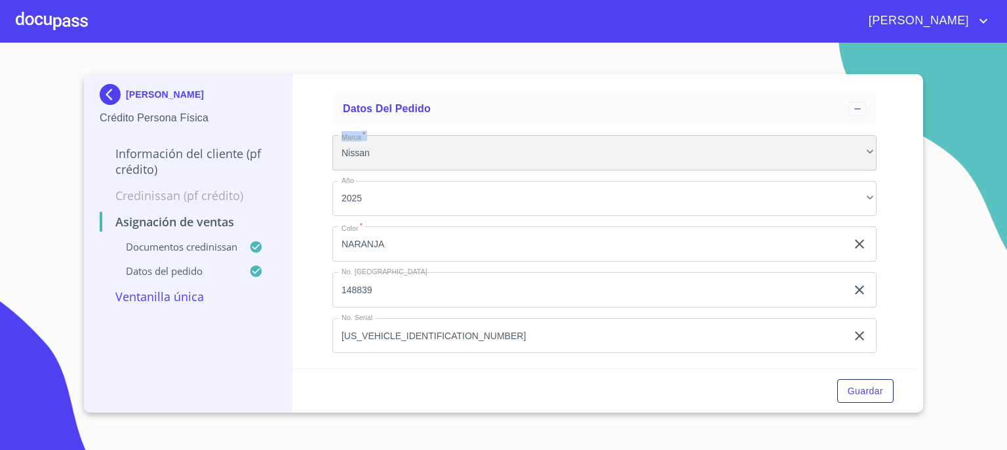
click at [810, 170] on div "Nissan" at bounding box center [604, 152] width 544 height 35
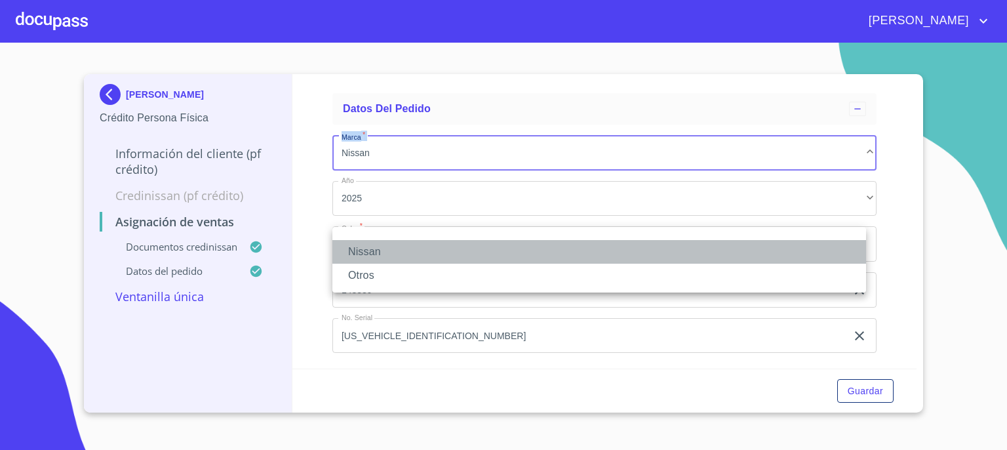
click at [810, 248] on li "Nissan" at bounding box center [599, 252] width 534 height 24
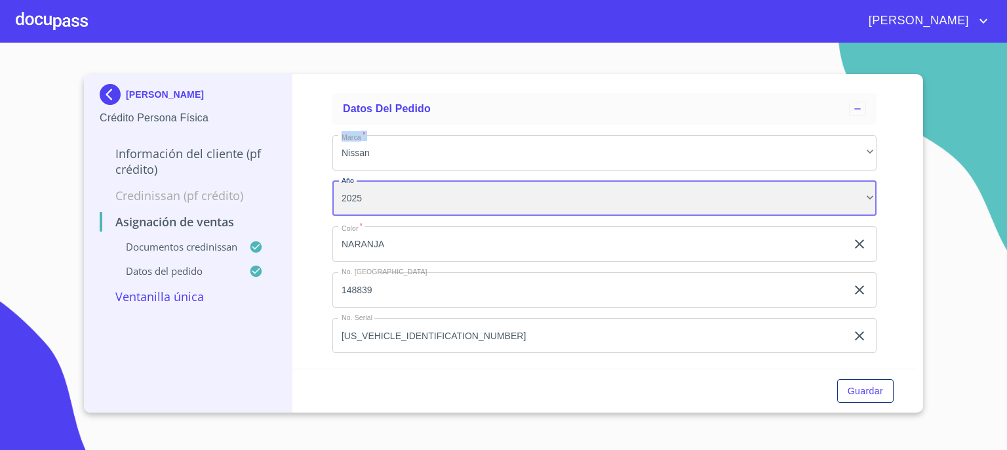
click at [785, 216] on div "2025" at bounding box center [604, 198] width 544 height 35
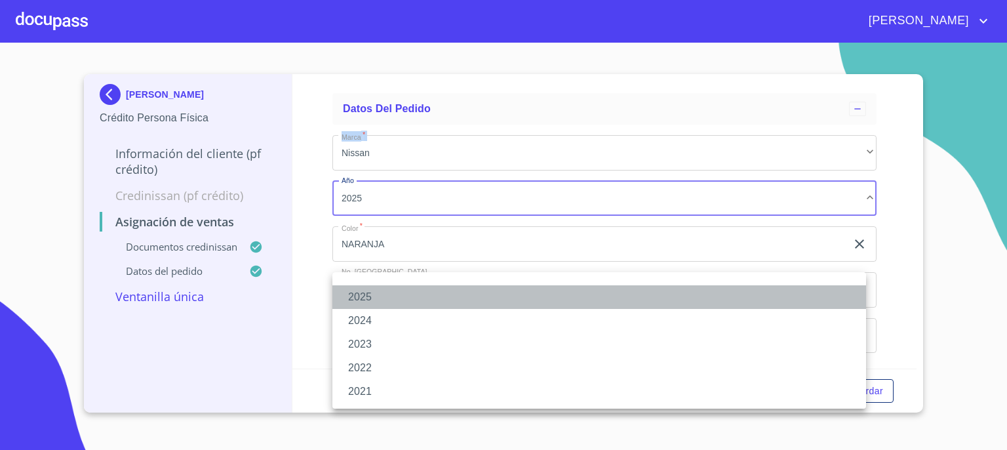
click at [785, 298] on li "2025" at bounding box center [599, 297] width 534 height 24
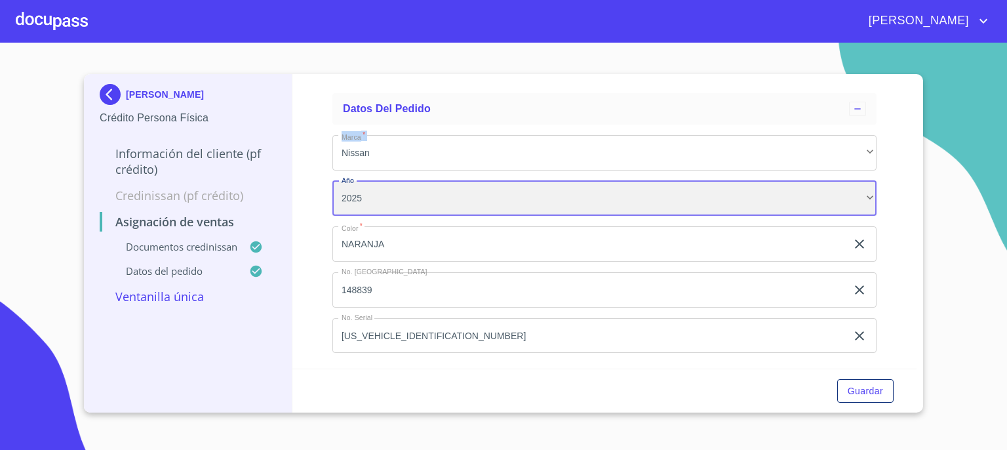
scroll to position [780, 0]
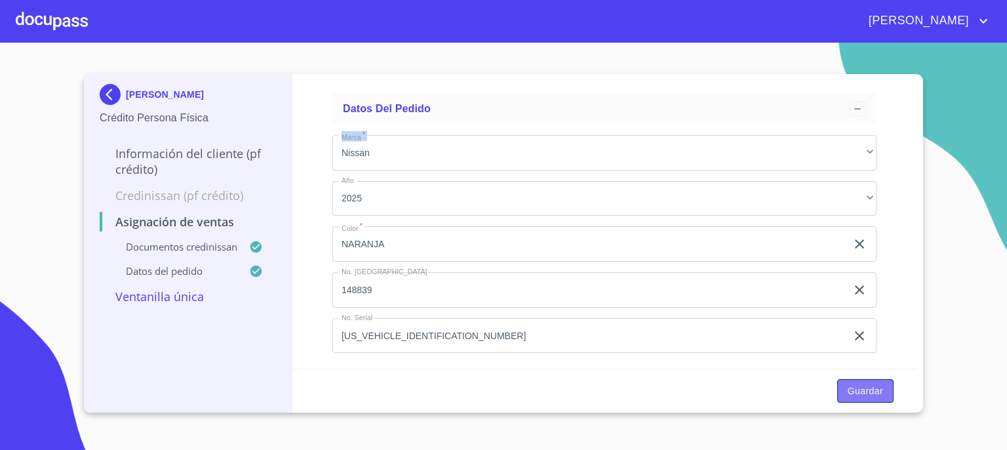
click at [863, 387] on span "Guardar" at bounding box center [864, 391] width 35 height 16
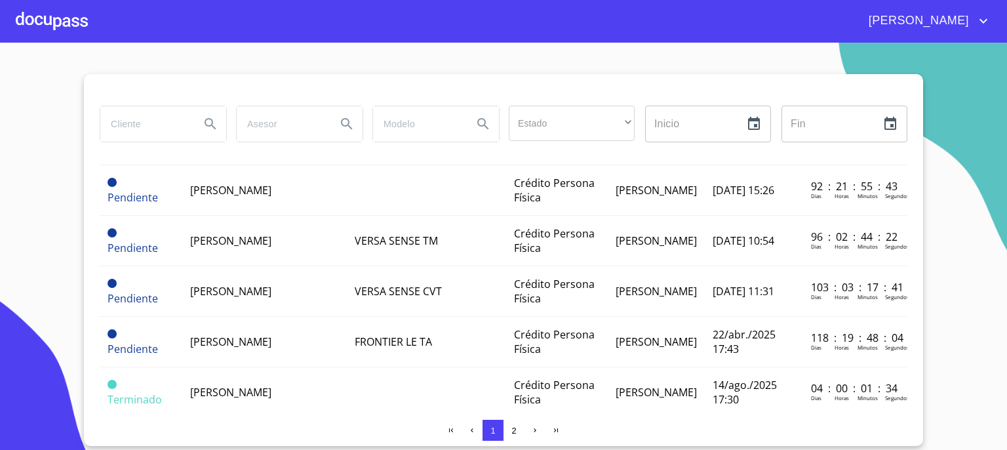
scroll to position [1065, 0]
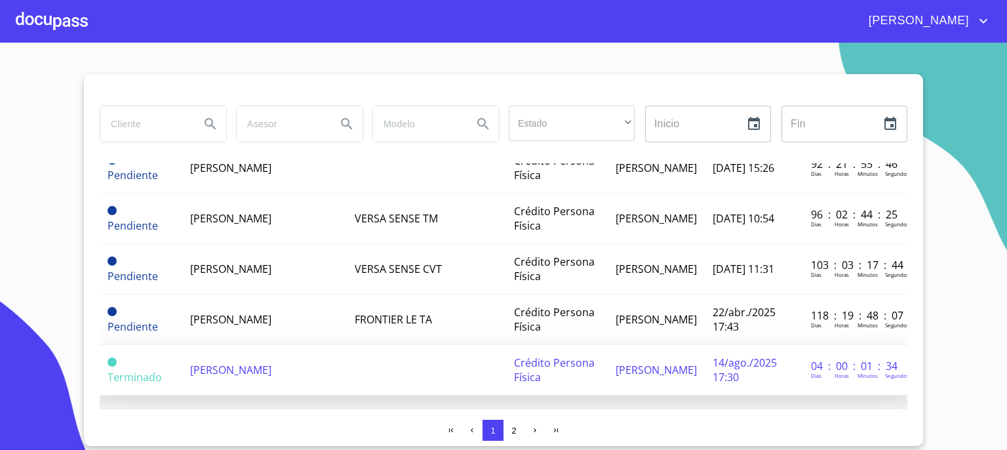
click at [235, 362] on span "[PERSON_NAME]" at bounding box center [230, 369] width 81 height 14
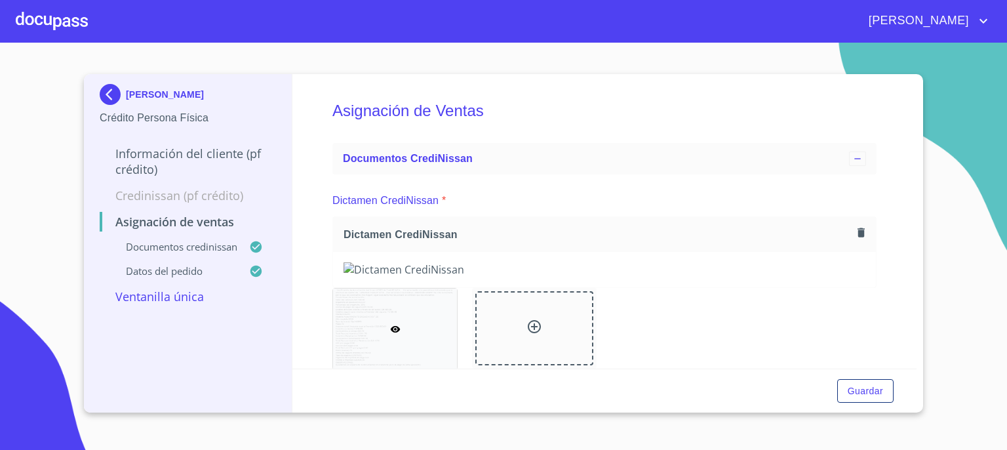
click at [944, 113] on section "[PERSON_NAME] Crédito Persona Física Información del cliente (PF crédito) Credi…" at bounding box center [503, 246] width 1007 height 407
click at [853, 397] on span "Guardar" at bounding box center [864, 391] width 35 height 16
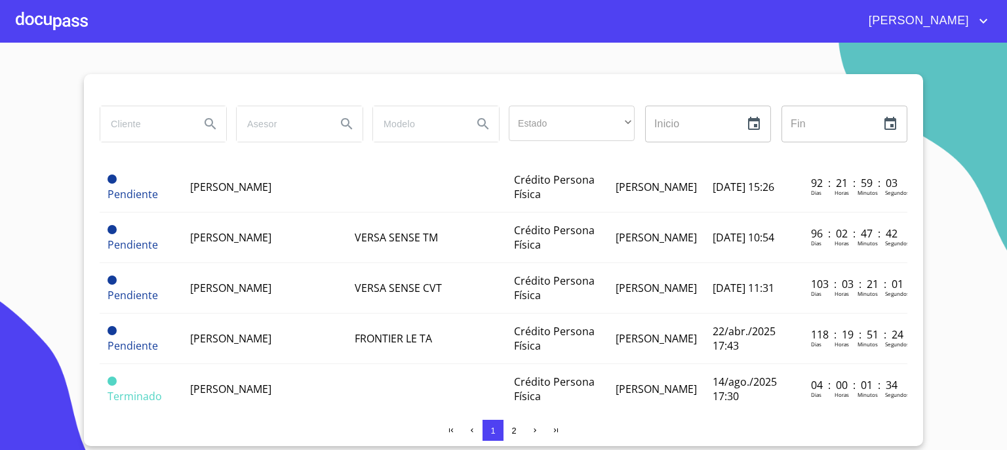
scroll to position [1065, 0]
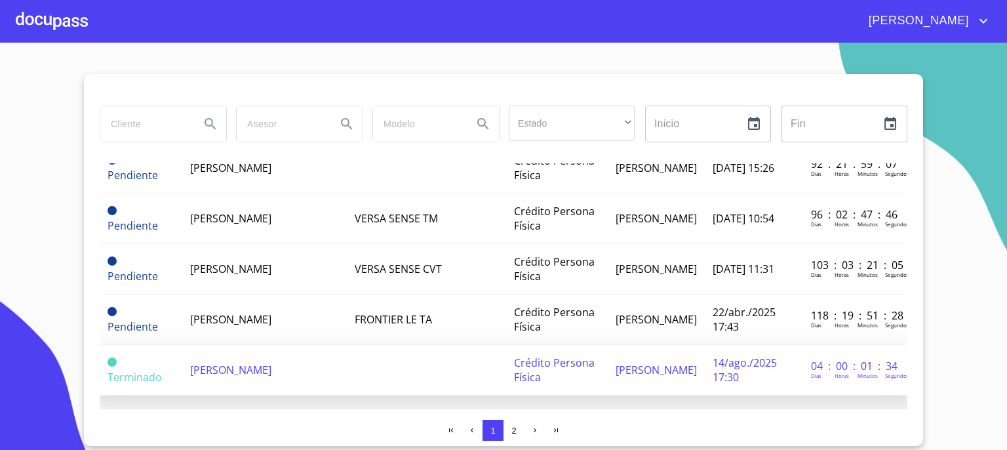
click at [241, 362] on span "[PERSON_NAME]" at bounding box center [230, 369] width 81 height 14
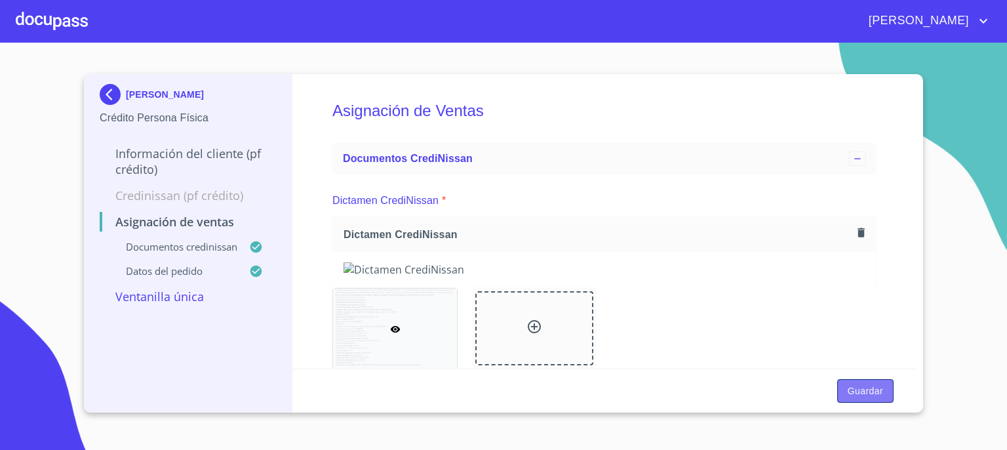
click at [857, 391] on span "Guardar" at bounding box center [864, 391] width 35 height 16
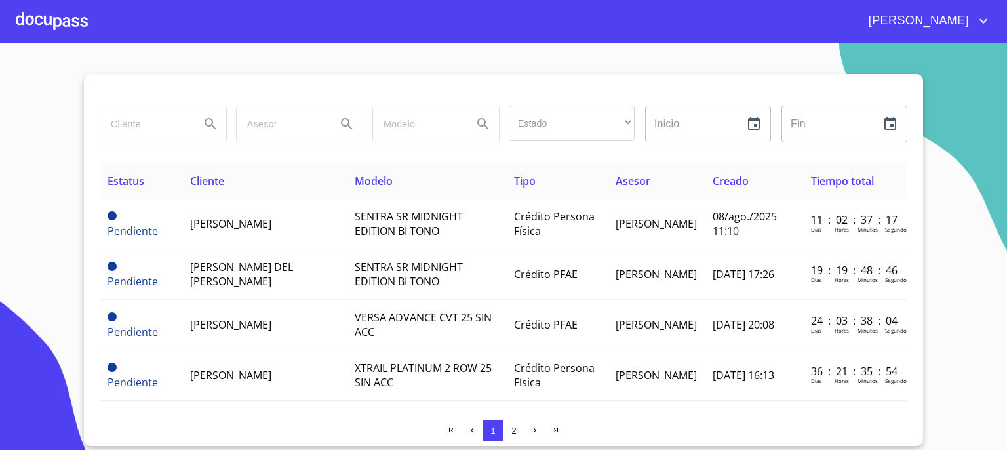
drag, startPoint x: 653, startPoint y: 208, endPoint x: 553, endPoint y: 71, distance: 169.2
click at [553, 71] on section "Estado ​ ​ Inicio ​ Fin ​ Estatus Cliente Modelo Tipo Asesor Creado Tiempo tota…" at bounding box center [503, 246] width 1007 height 407
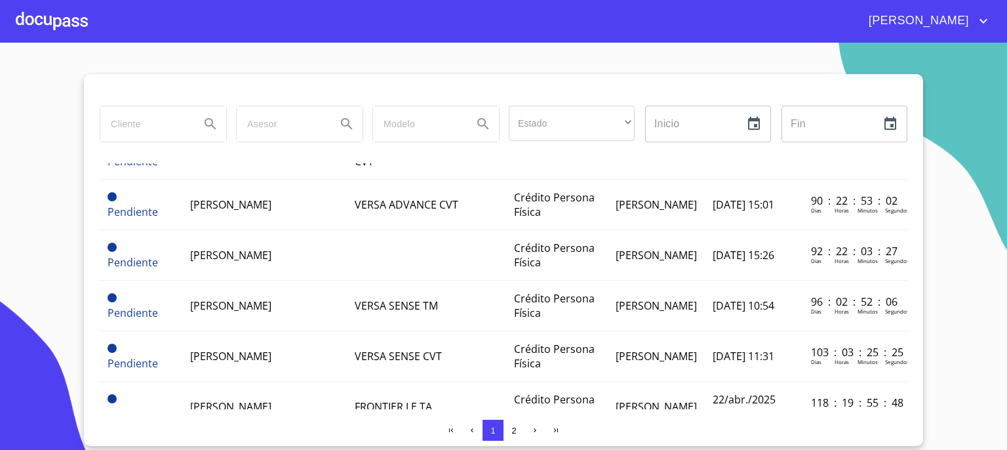
scroll to position [1065, 0]
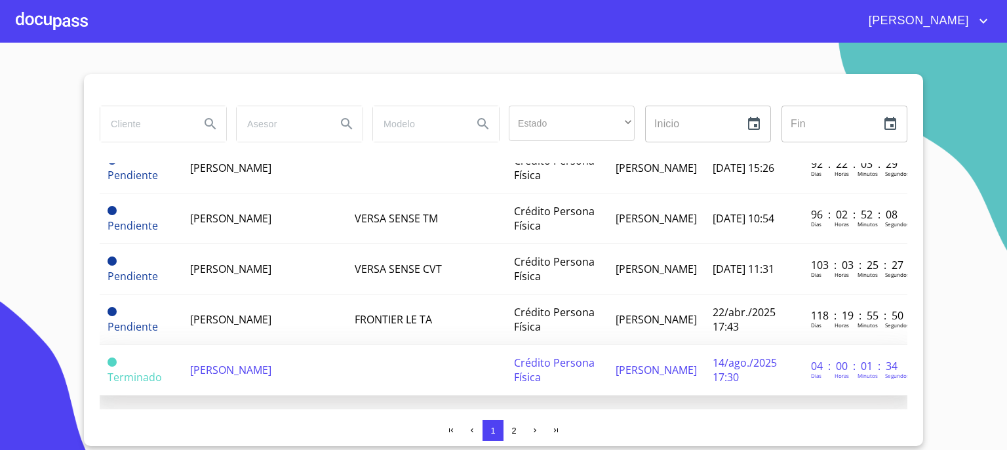
click at [271, 362] on span "[PERSON_NAME]" at bounding box center [230, 369] width 81 height 14
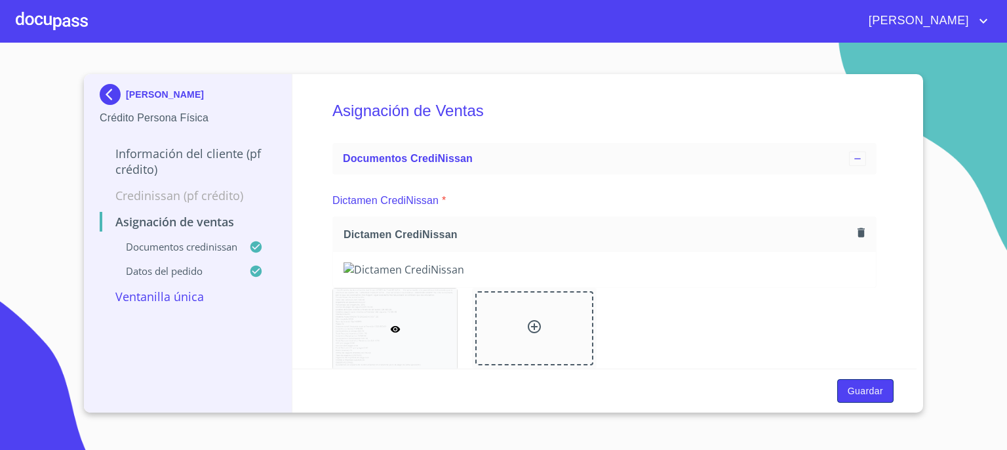
click at [870, 386] on span "Guardar" at bounding box center [864, 391] width 35 height 16
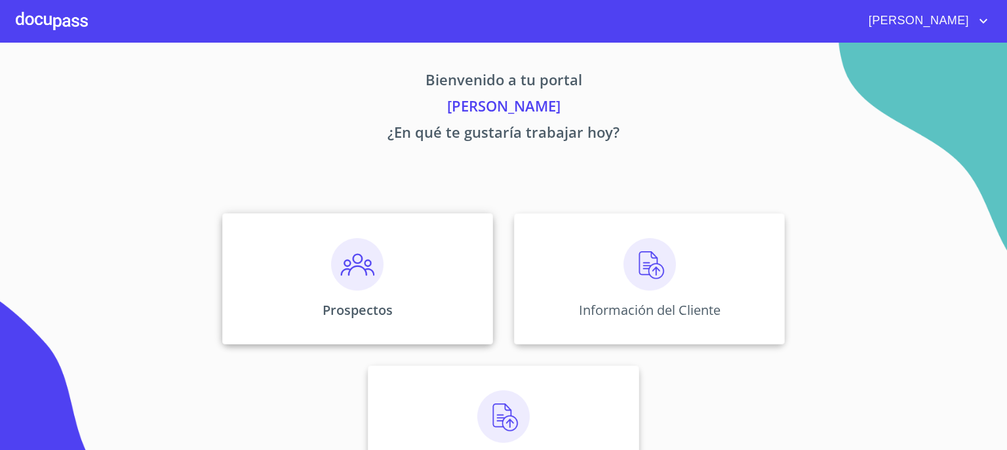
click at [354, 269] on img at bounding box center [357, 264] width 52 height 52
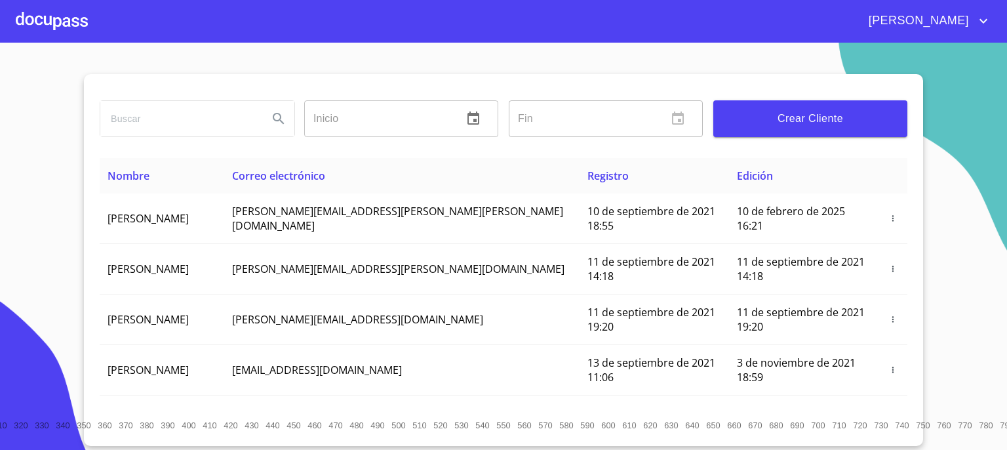
click at [186, 115] on input "search" at bounding box center [178, 118] width 157 height 35
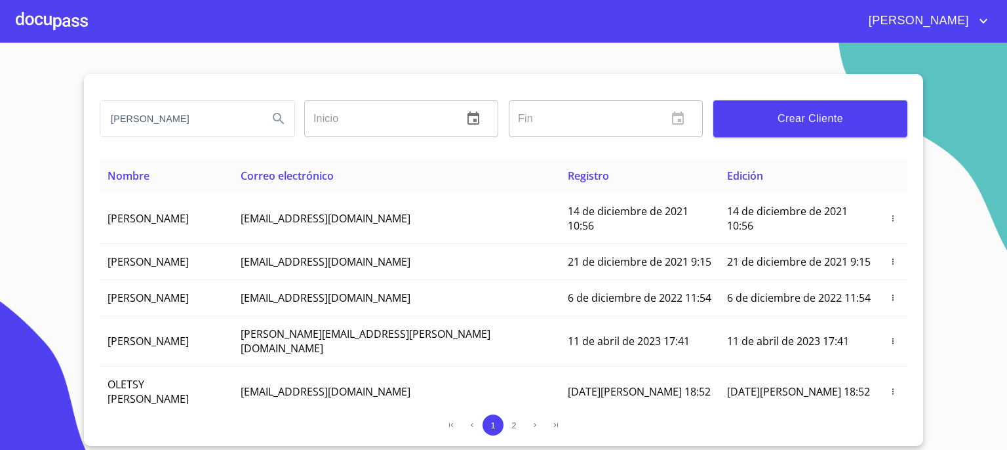
click at [208, 123] on input "[PERSON_NAME]" at bounding box center [178, 118] width 157 height 35
type input "[PERSON_NAME]"
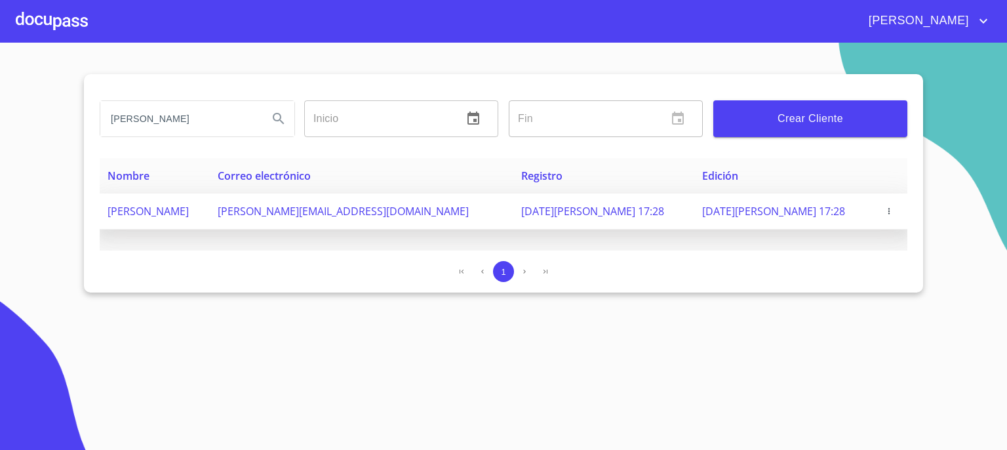
click at [187, 217] on span "[PERSON_NAME]" at bounding box center [147, 211] width 81 height 14
click at [321, 211] on span "aida.l.ch52@gamil.com" at bounding box center [343, 211] width 251 height 14
click at [884, 211] on icon "button" at bounding box center [888, 210] width 9 height 9
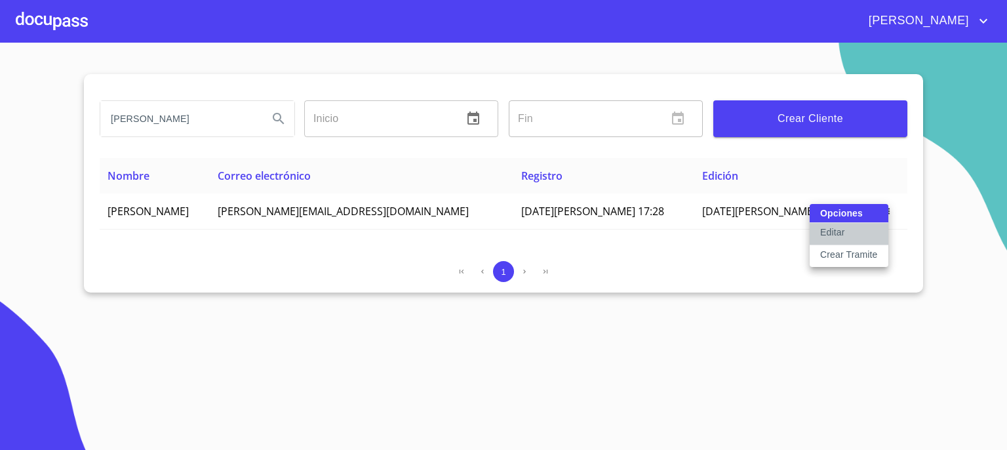
click at [847, 231] on button "Editar" at bounding box center [848, 234] width 79 height 22
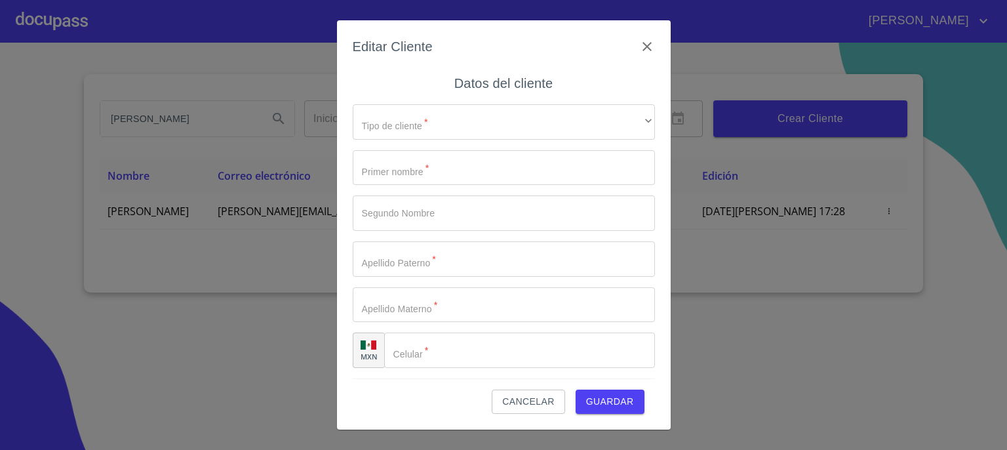
type input "AIDA"
type input "LEDEZMA"
type input "CHAVEZ"
type input "(44)42046030"
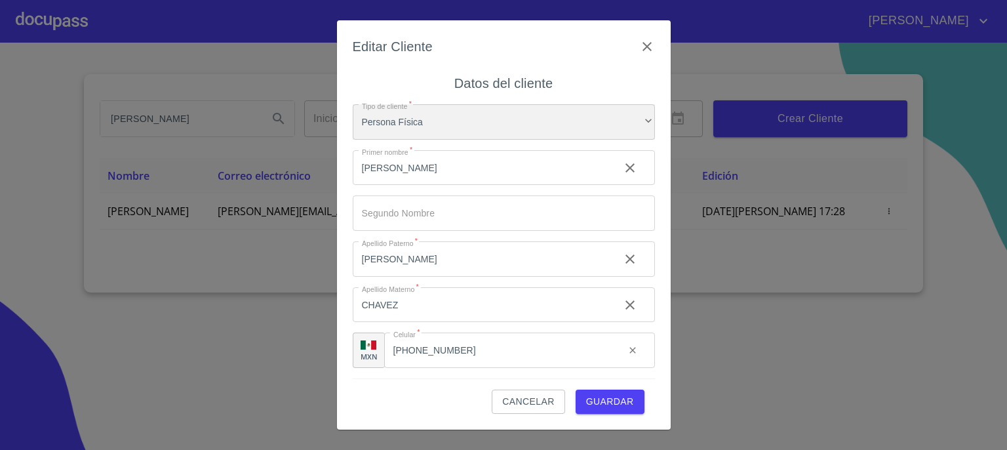
click at [636, 113] on div "Persona Física" at bounding box center [504, 121] width 302 height 35
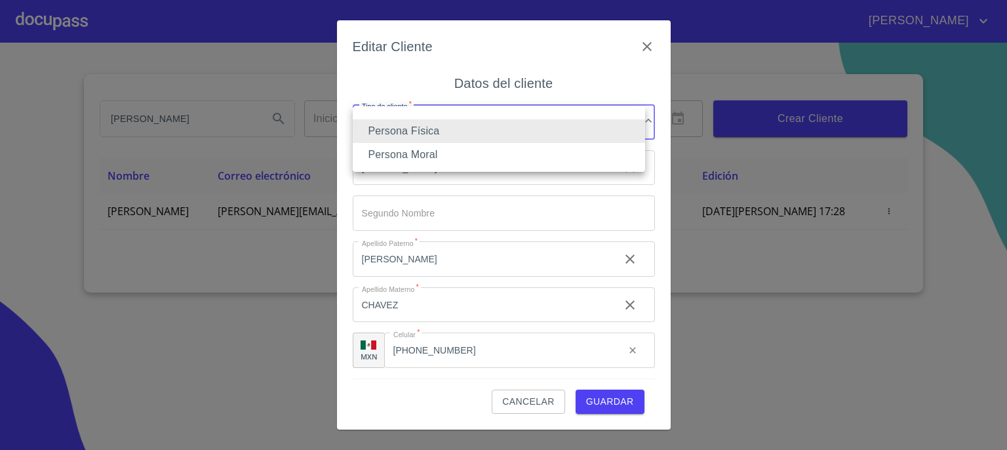
click at [636, 113] on li at bounding box center [499, 115] width 292 height 8
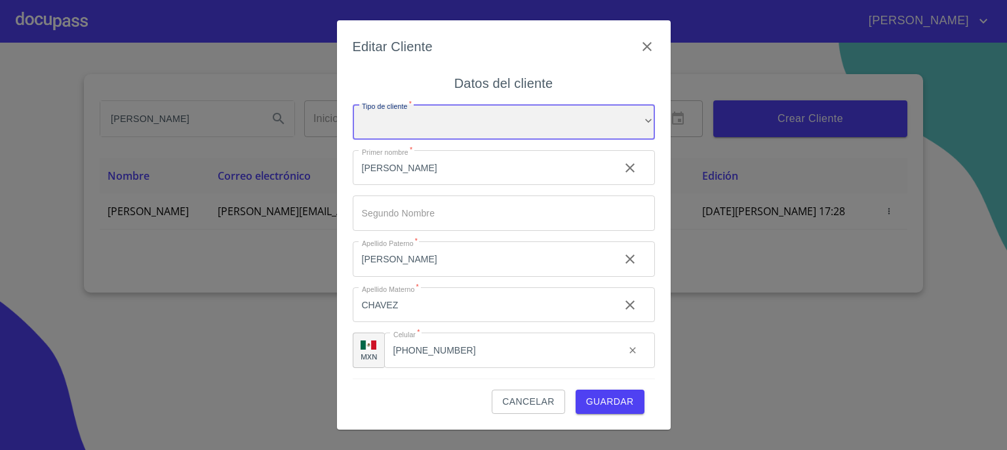
click at [621, 121] on div "​" at bounding box center [504, 121] width 302 height 35
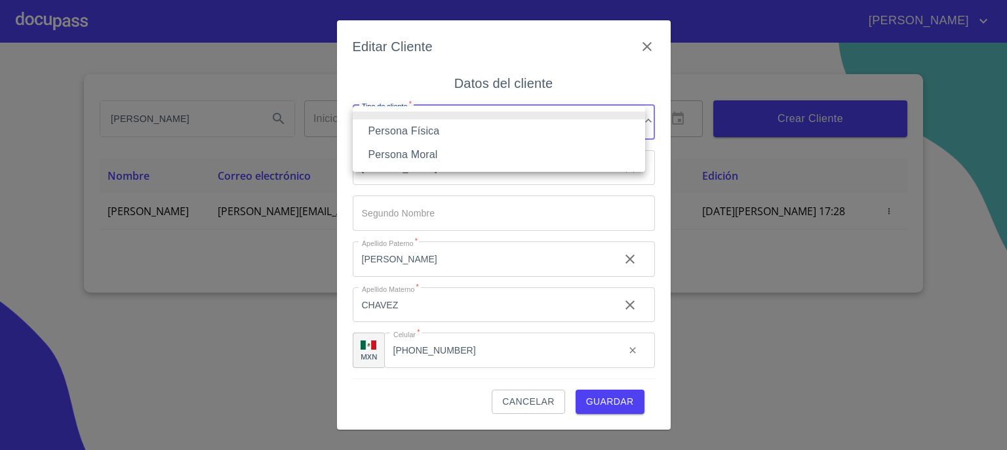
click at [587, 130] on li "Persona Física" at bounding box center [499, 131] width 292 height 24
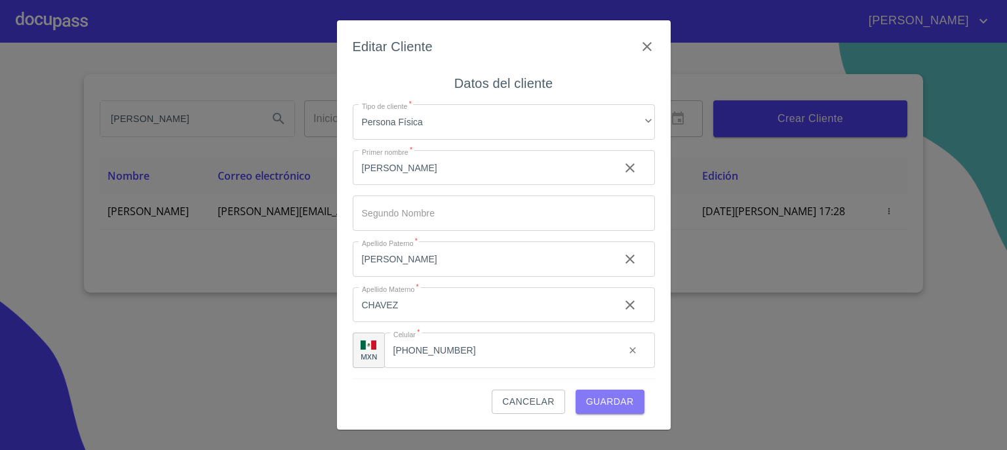
click at [608, 399] on span "Guardar" at bounding box center [610, 401] width 48 height 16
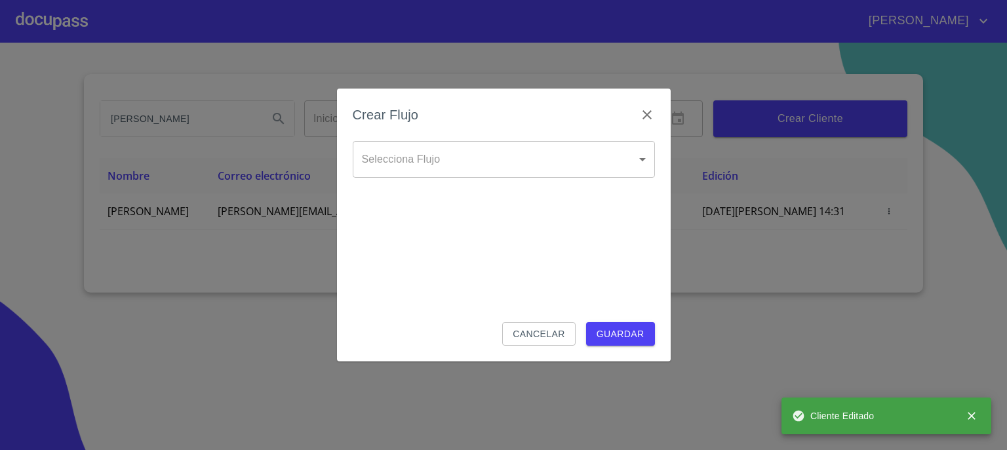
click at [632, 168] on body "FERNANDO ALEJANDRO AIDA LEDEZMA Inicio ​ Fin ​ Crear Cliente Nombre Correo elec…" at bounding box center [503, 225] width 1007 height 450
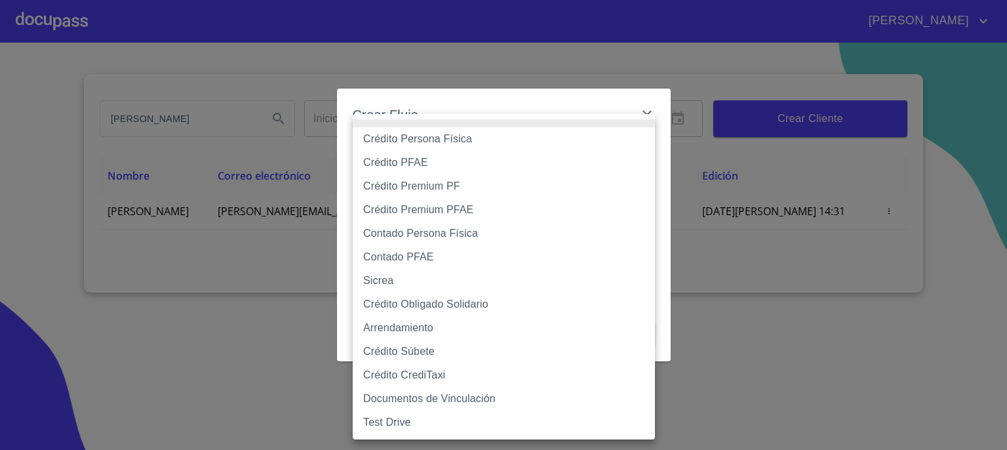
click at [709, 166] on div at bounding box center [503, 225] width 1007 height 450
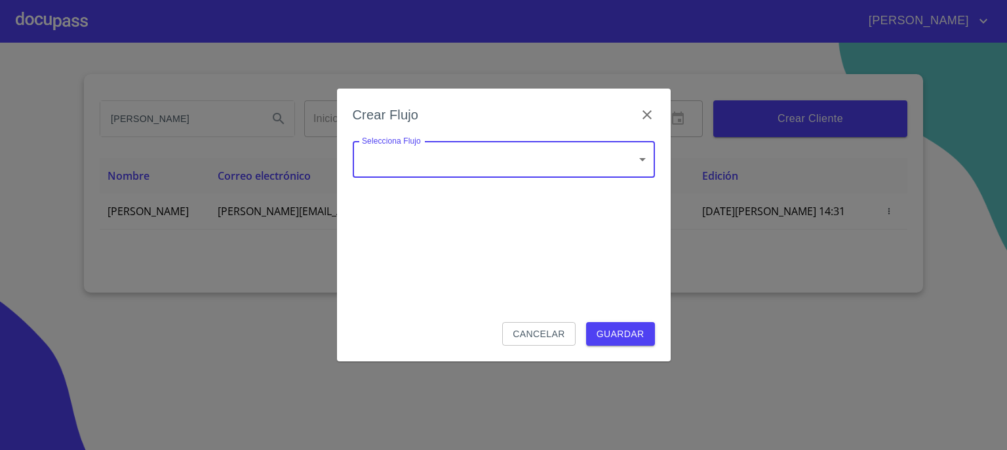
click at [632, 172] on body "FERNANDO ALEJANDRO AIDA LEDEZMA Inicio ​ Fin ​ Crear Cliente Nombre Correo elec…" at bounding box center [503, 225] width 1007 height 450
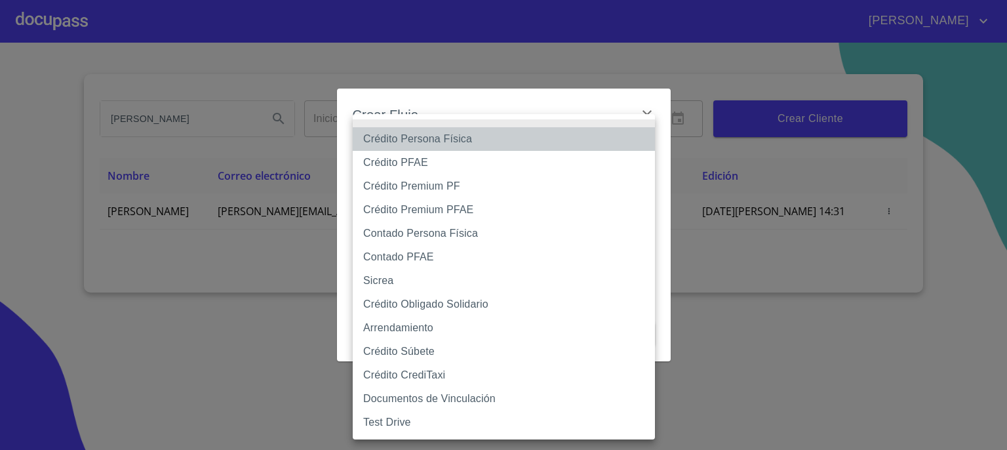
click at [566, 145] on li "Crédito Persona Física" at bounding box center [504, 139] width 302 height 24
type input "6009fb3c7d1714eb8809aa97"
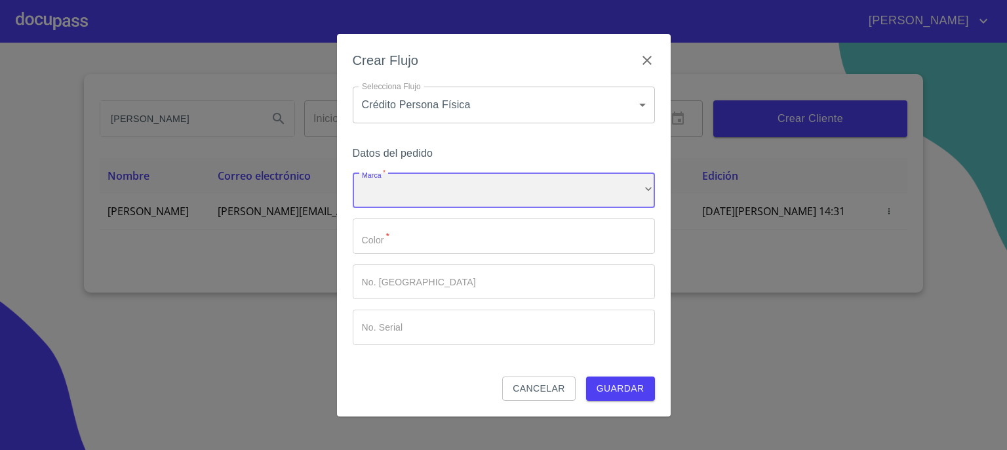
click at [639, 195] on div "​" at bounding box center [504, 190] width 302 height 35
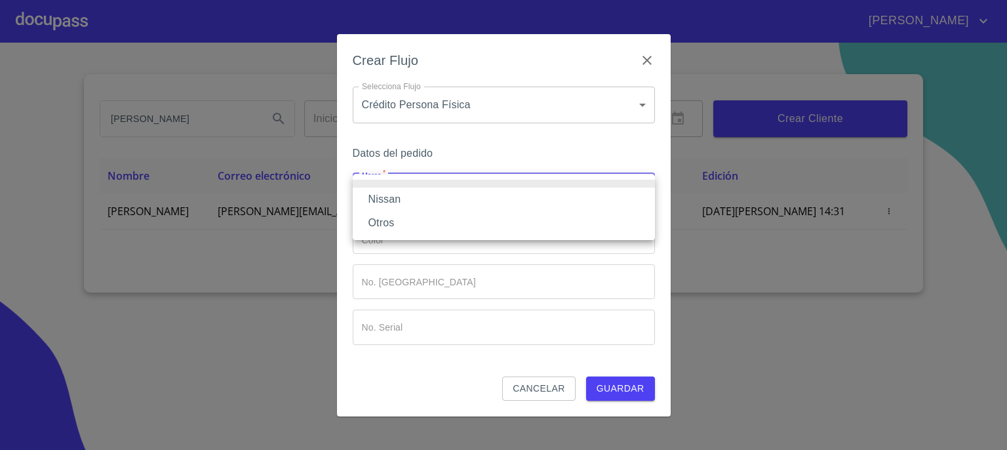
click at [611, 207] on li "Nissan" at bounding box center [504, 199] width 302 height 24
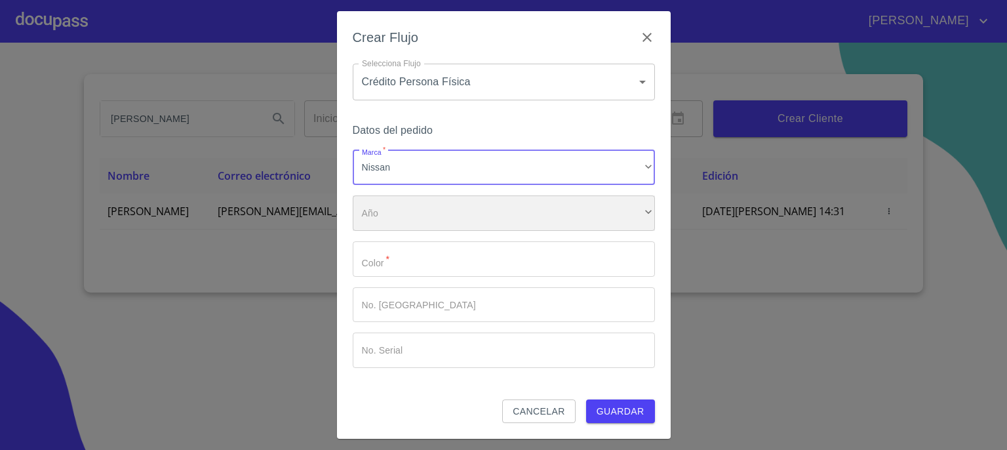
click at [607, 217] on div "​" at bounding box center [504, 212] width 302 height 35
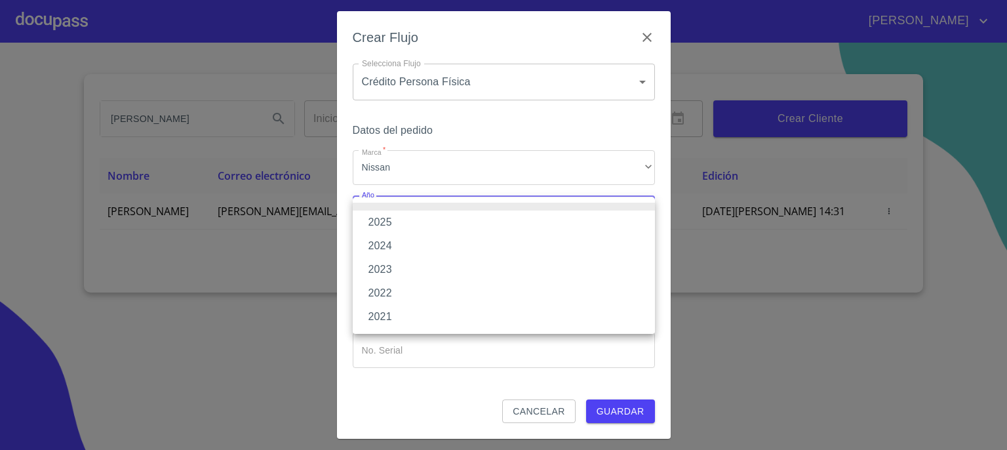
click at [587, 224] on li "2025" at bounding box center [504, 222] width 302 height 24
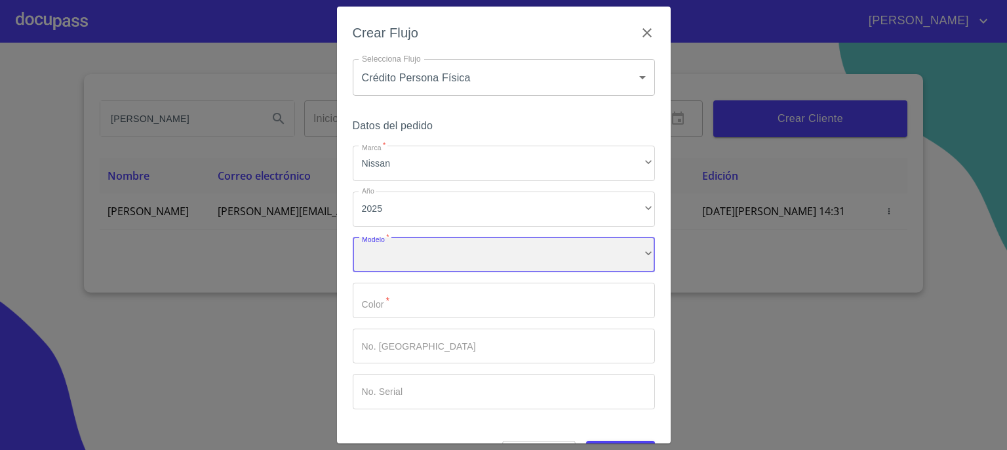
click at [576, 252] on div "​" at bounding box center [504, 254] width 302 height 35
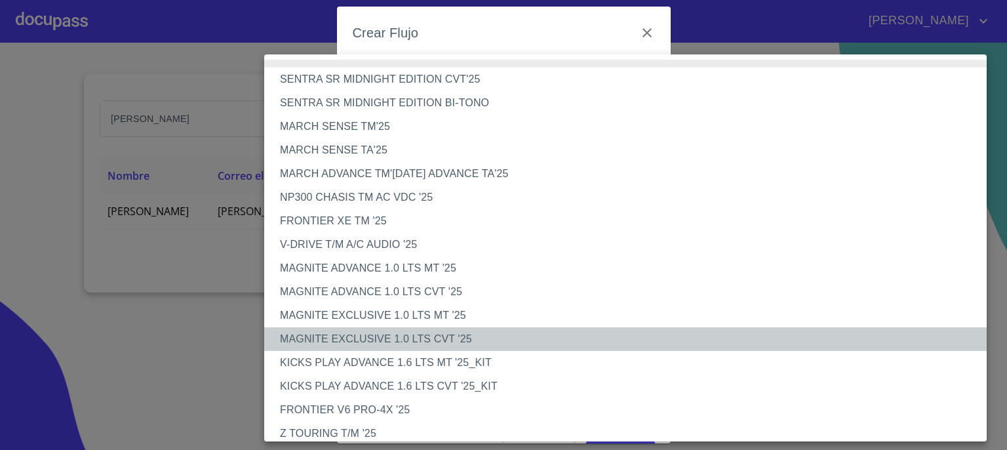
click at [549, 336] on li "MAGNITE EXCLUSIVE 1.0 LTS CVT '25" at bounding box center [630, 339] width 732 height 24
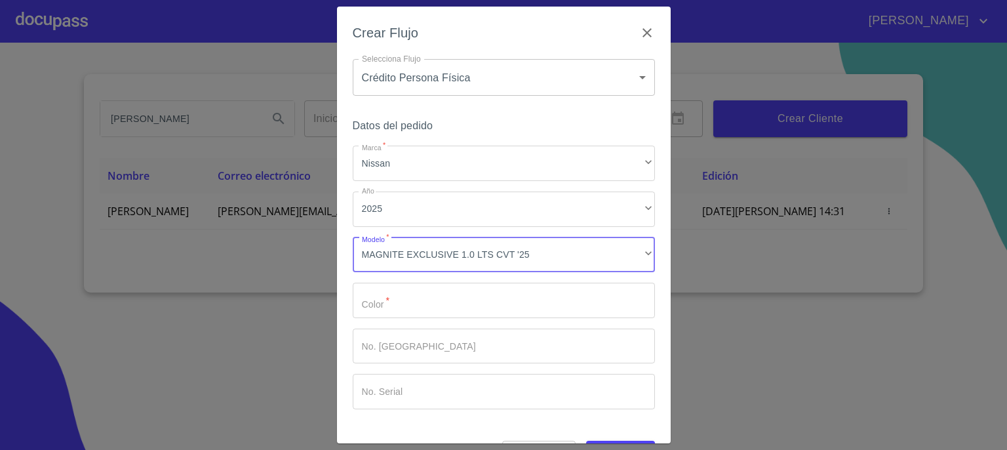
click at [561, 305] on input "Marca   *" at bounding box center [504, 299] width 302 height 35
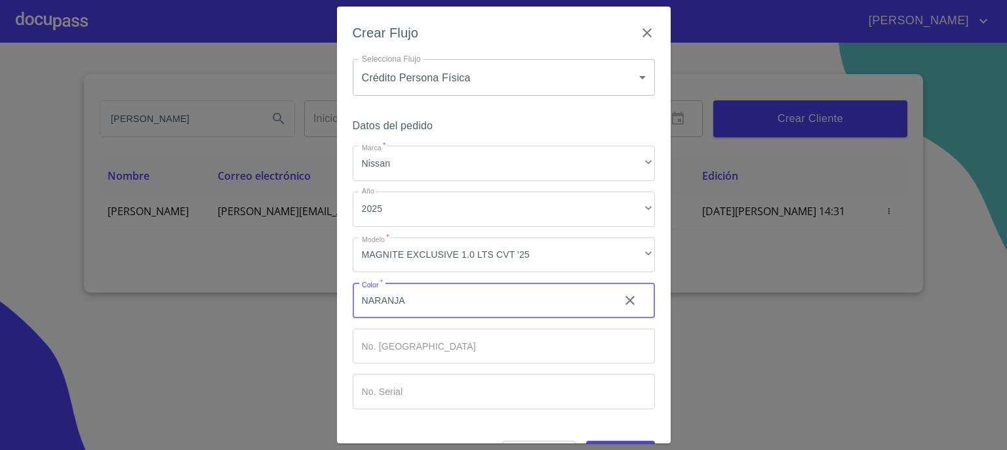
type input "NARANJA"
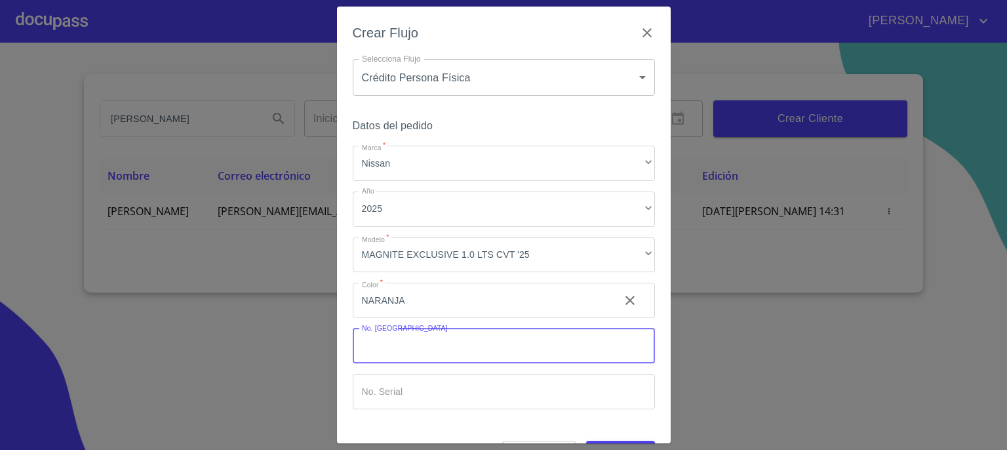
click at [537, 345] on input "Marca   *" at bounding box center [504, 345] width 302 height 35
type input "148839"
click at [515, 318] on input "Marca   *" at bounding box center [481, 299] width 256 height 35
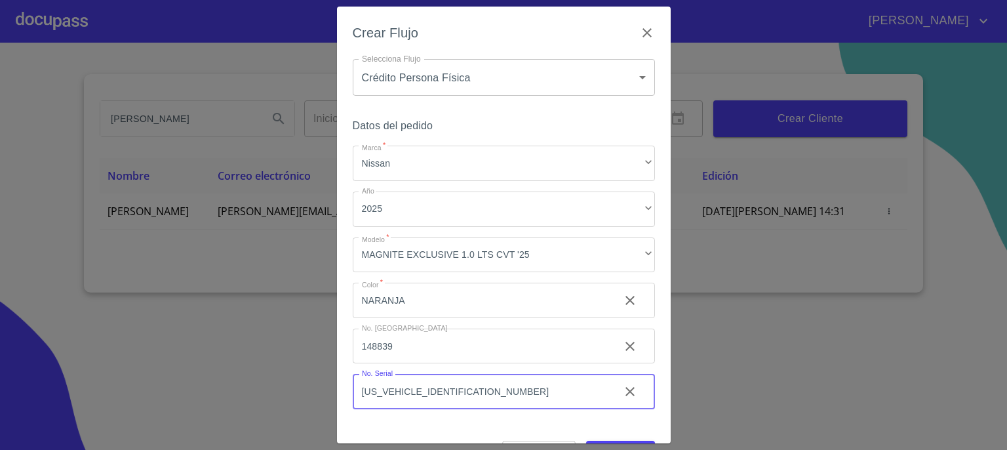
type input "[US_VEHICLE_IDENTIFICATION_NUMBER]"
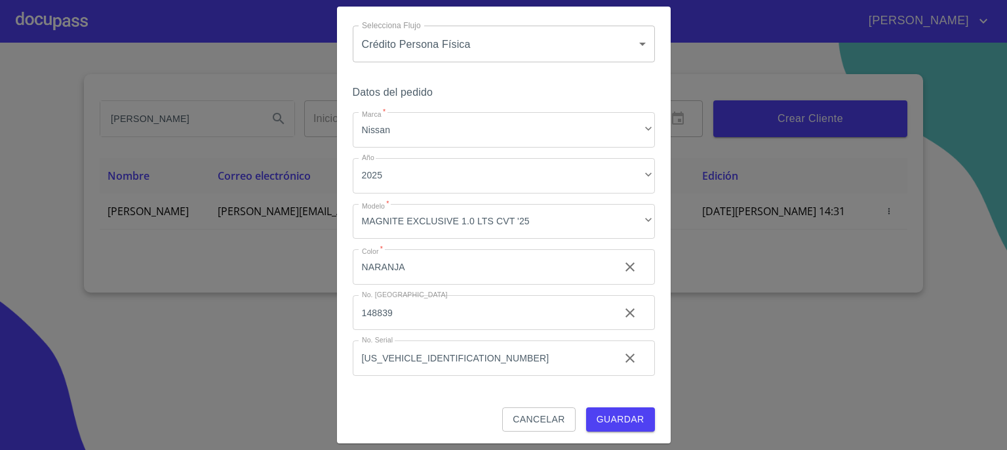
scroll to position [37, 0]
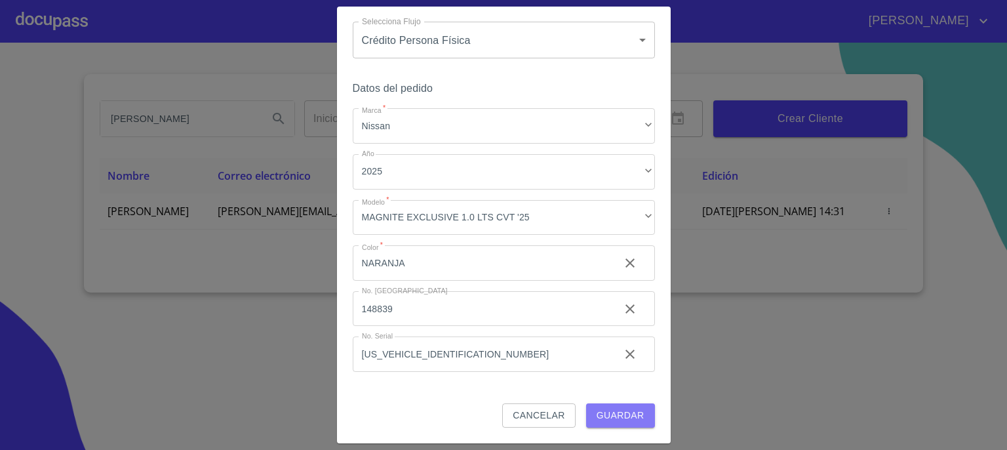
click at [615, 415] on span "Guardar" at bounding box center [620, 415] width 48 height 16
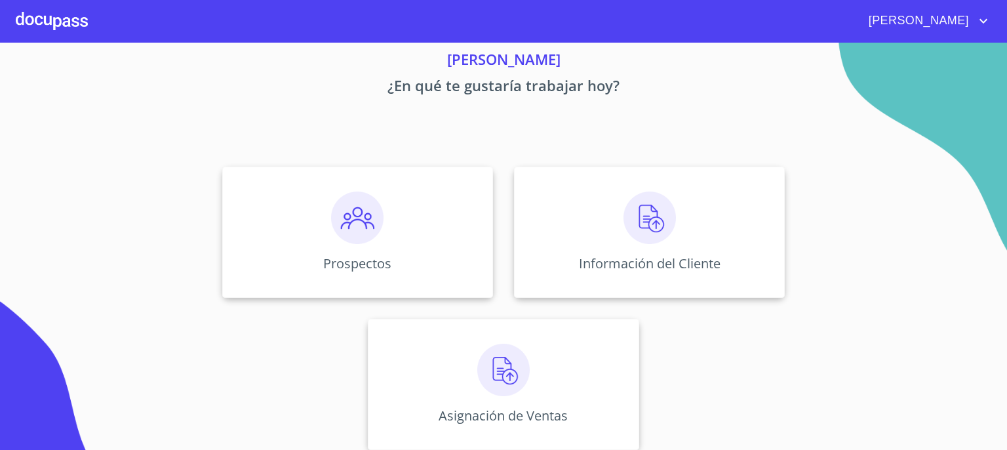
scroll to position [56, 0]
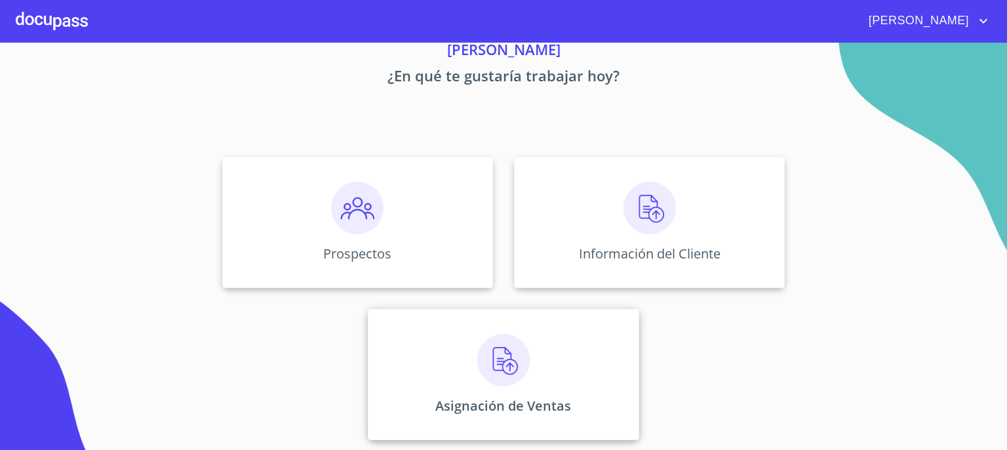
click at [503, 351] on img at bounding box center [503, 360] width 52 height 52
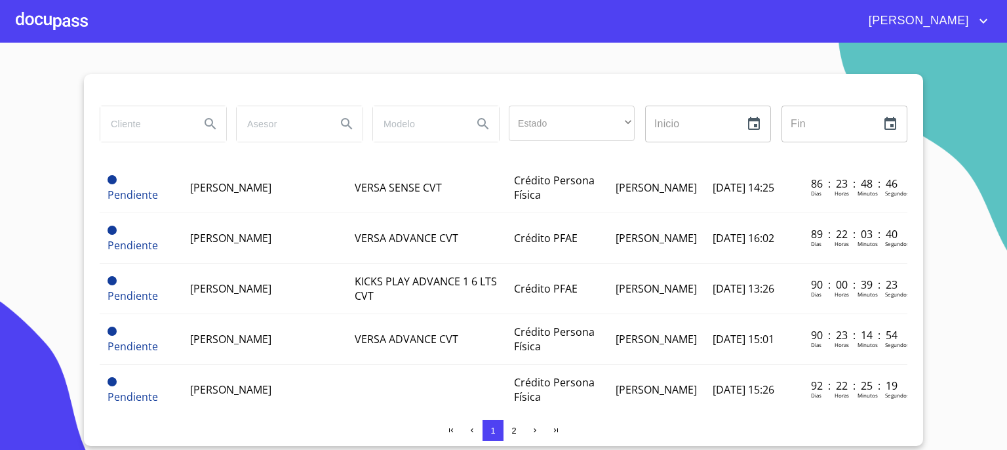
scroll to position [1065, 0]
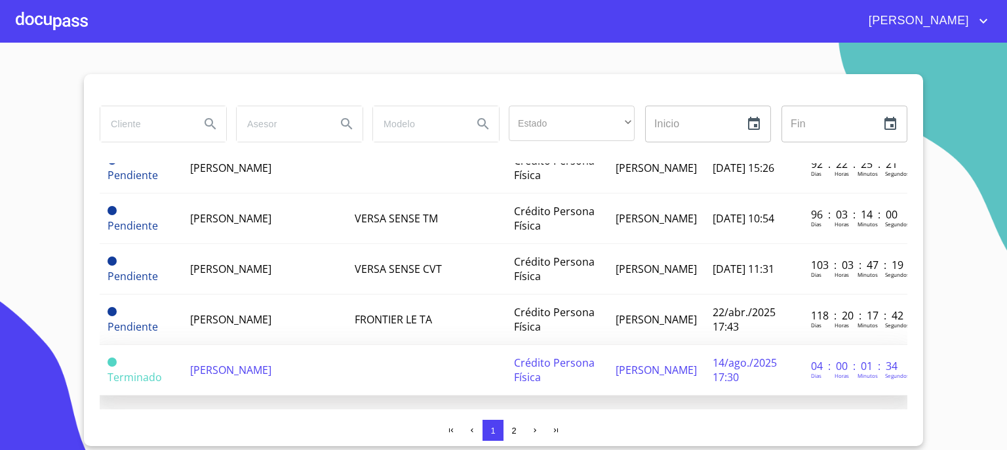
click at [271, 362] on span "[PERSON_NAME]" at bounding box center [230, 369] width 81 height 14
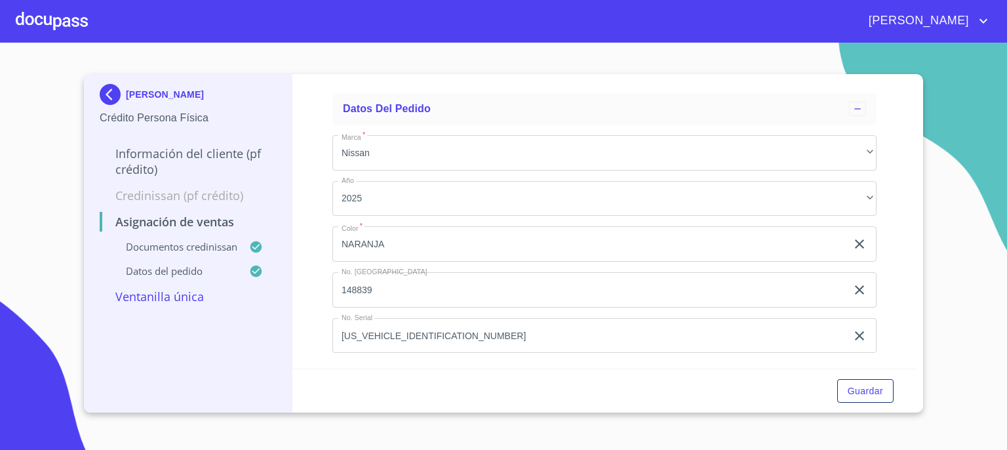
scroll to position [780, 0]
click at [847, 395] on span "Guardar" at bounding box center [864, 391] width 35 height 16
